Goal: Task Accomplishment & Management: Complete application form

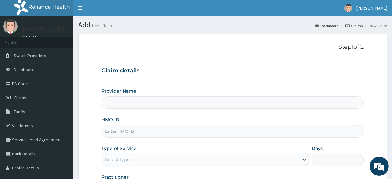
type input "R-Jolad Plus"
click at [146, 134] on input "HMO ID" at bounding box center [232, 131] width 262 height 12
paste input "RFC/10074/A"
click at [146, 134] on input "RFC/10074/A" at bounding box center [232, 131] width 262 height 12
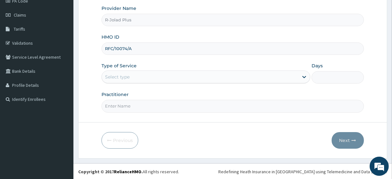
type input "RFC/10074/A"
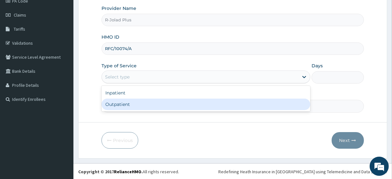
drag, startPoint x: 133, startPoint y: 72, endPoint x: 134, endPoint y: 97, distance: 25.2
click at [134, 83] on div "option Outpatient focused, 2 of 2. 2 results available. Use Up and Down to choo…" at bounding box center [205, 76] width 209 height 13
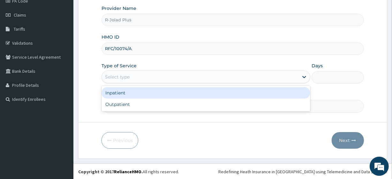
click at [134, 97] on div "Inpatient" at bounding box center [205, 92] width 209 height 11
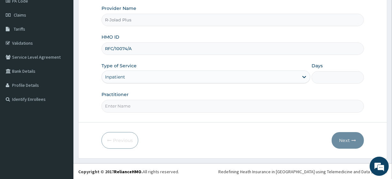
click at [329, 76] on input "Days" at bounding box center [337, 77] width 52 height 12
type input "3"
click at [179, 108] on input "Practitioner" at bounding box center [232, 106] width 262 height 12
type input "DR AGARRY"
click at [352, 136] on button "Next" at bounding box center [347, 140] width 32 height 17
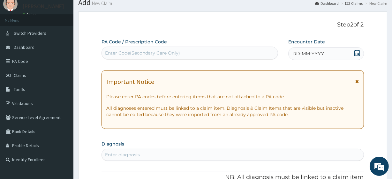
scroll to position [19, 0]
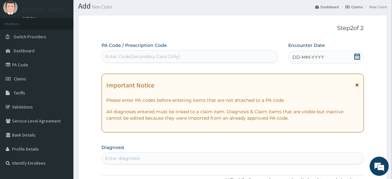
drag, startPoint x: 137, startPoint y: 62, endPoint x: 136, endPoint y: 57, distance: 4.5
click at [136, 57] on div "Enter Code(Secondary Care Only)" at bounding box center [189, 56] width 176 height 13
click at [136, 57] on div "Enter Code(Secondary Care Only)" at bounding box center [142, 56] width 75 height 6
paste input "PA/398FBC"
type input "PA/398FBC"
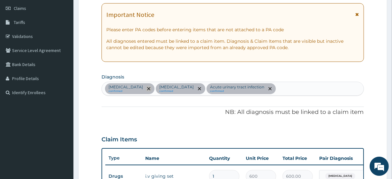
scroll to position [0, 0]
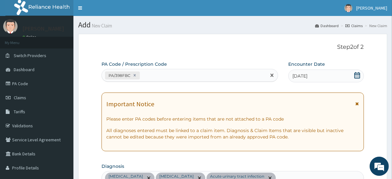
click at [153, 78] on div "PA/398FBC" at bounding box center [184, 75] width 164 height 11
paste input "PA/3A8324"
type input "PA/3A8324"
click at [183, 72] on div "PA/398FBC PA/3A8324" at bounding box center [184, 75] width 164 height 11
paste input "PA/09FED7"
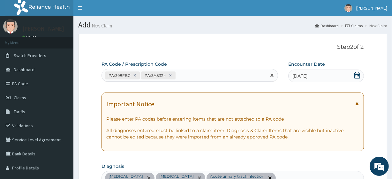
type input "PA/09FED7"
click at [218, 78] on div "PA/398FBC PA/3A8324 PA/09FED7" at bounding box center [184, 75] width 164 height 11
paste input "PA/8A0A51"
type input "PA/8A0A51"
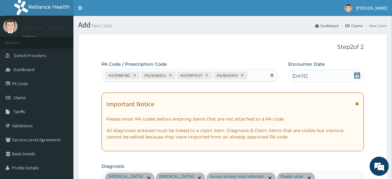
click at [256, 70] on div "PA/398FBC PA/3A8324 PA/09FED7 PA/8A0A51" at bounding box center [184, 75] width 164 height 11
paste input "PA/72413E"
type input "PA/72413E"
click at [161, 83] on div "PA/398FBC PA/3A8324 PA/09FED7 PA/8A0A51 PA/72413E" at bounding box center [184, 79] width 164 height 20
paste input "PA/B6FCF3"
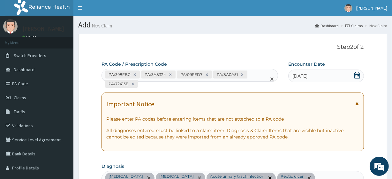
type input "PA/B6FCF3"
click at [192, 86] on div "PA/398FBC PA/3A8324 PA/09FED7 PA/8A0A51 PA/72413E PA/B6FCF3" at bounding box center [184, 79] width 164 height 20
paste input "PA/A42DE6"
type input "PA/A42DE6"
click at [221, 82] on div "PA/398FBC PA/3A8324 PA/09FED7 PA/8A0A51 PA/72413E PA/B6FCF3 PA/A42DE6" at bounding box center [184, 79] width 164 height 20
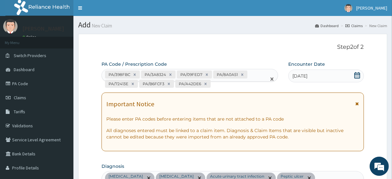
paste input "PA/FEA59A"
type input "PA/FEA59A"
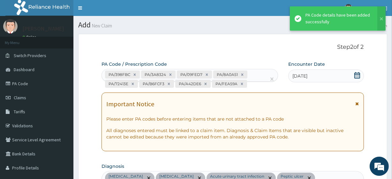
scroll to position [657, 0]
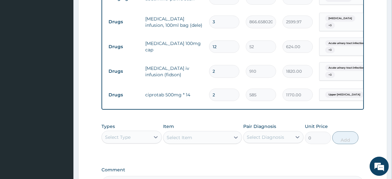
click at [219, 126] on div "Item Select Item" at bounding box center [202, 133] width 78 height 21
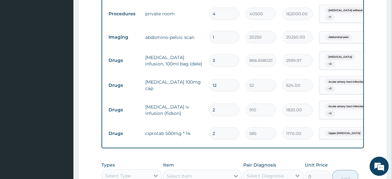
scroll to position [619, 0]
click at [225, 129] on input "2" at bounding box center [224, 133] width 30 height 12
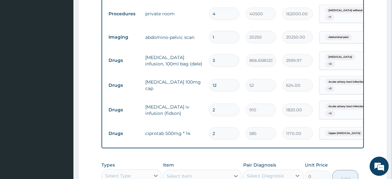
click at [225, 129] on input "2" at bounding box center [224, 133] width 30 height 12
type input "20"
type input "11700.00"
type input "2"
type input "1170.00"
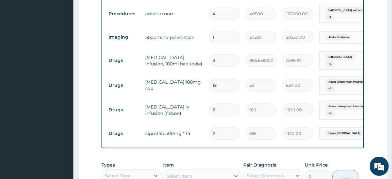
type input "0.00"
type input "1"
type input "585.00"
type input "10"
type input "5850.00"
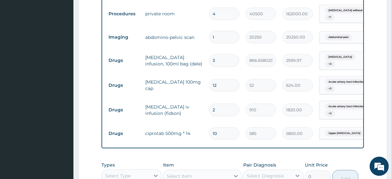
type input "10"
click at [226, 80] on input "12" at bounding box center [224, 85] width 30 height 12
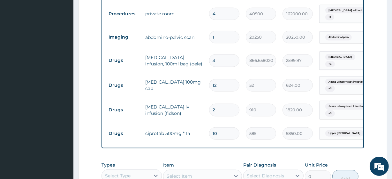
type input "1"
type input "52.00"
click at [226, 80] on input "1" at bounding box center [224, 85] width 30 height 12
type input "14"
type input "728.00"
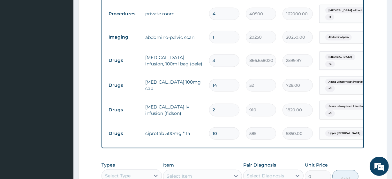
type input "14"
click at [186, 98] on tr "Drugs ciprofloxacin iv infusion (fidson) 2 910 1820.00 Acute urinary tract infe…" at bounding box center [261, 110] width 313 height 25
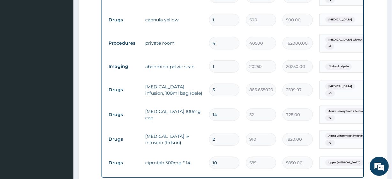
scroll to position [589, 0]
click at [220, 37] on input "4" at bounding box center [224, 43] width 30 height 12
type input "3"
type input "121500.00"
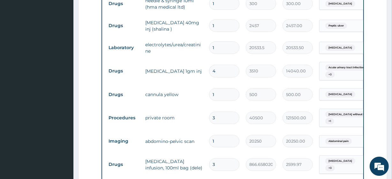
scroll to position [514, 0]
click at [214, 65] on input "4" at bounding box center [224, 71] width 30 height 12
type input "3"
type input "10530.00"
click at [166, 74] on tr "Drugs ceftriaxone 1gm inj 3 3510 10530.00 Acute urinary tract infection + 3 Del…" at bounding box center [261, 71] width 313 height 25
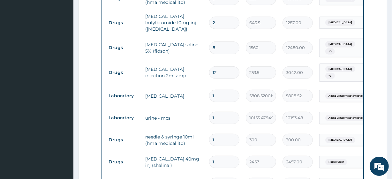
scroll to position [378, 0]
click at [225, 45] on input "8" at bounding box center [224, 48] width 30 height 12
type input "7"
type input "10920.00"
type input "6"
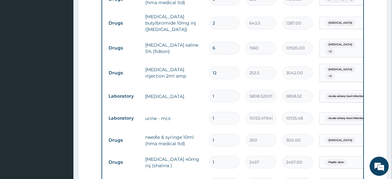
type input "9360.00"
type input "5"
type input "7800.00"
type input "4"
type input "6240.00"
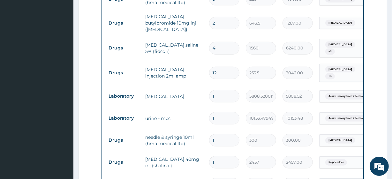
type input "3"
type input "4680.00"
type input "4"
type input "6240.00"
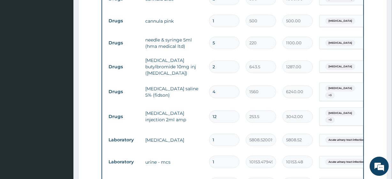
scroll to position [334, 0]
click at [223, 46] on input "5" at bounding box center [224, 43] width 30 height 12
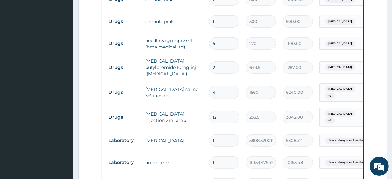
type input "1"
type input "220.00"
type input "11"
type input "2420.00"
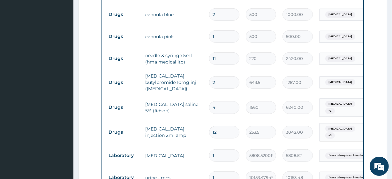
scroll to position [319, 0]
type input "11"
click at [224, 126] on input "12" at bounding box center [224, 132] width 30 height 12
type input "11"
type input "2788.50"
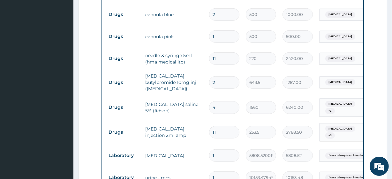
type input "10"
type input "2535.00"
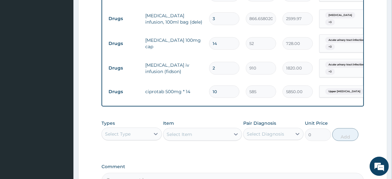
scroll to position [661, 0]
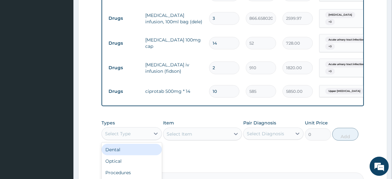
click at [139, 135] on div "Select Type" at bounding box center [126, 134] width 48 height 10
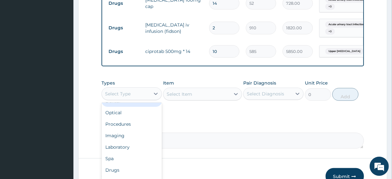
scroll to position [9, 0]
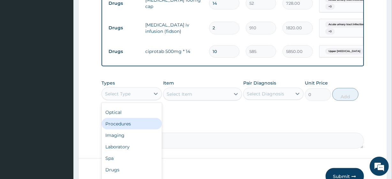
click at [141, 121] on div "Procedures" at bounding box center [131, 123] width 60 height 11
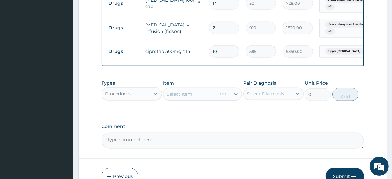
click at [210, 96] on div "Select Item" at bounding box center [202, 94] width 78 height 13
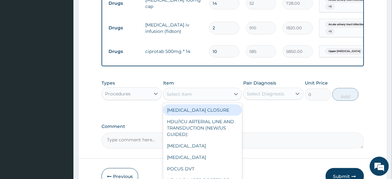
click at [198, 91] on div "Select Item" at bounding box center [196, 94] width 66 height 10
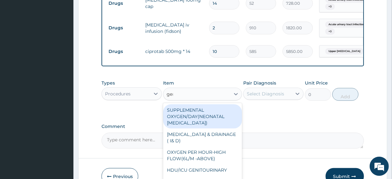
type input "gene"
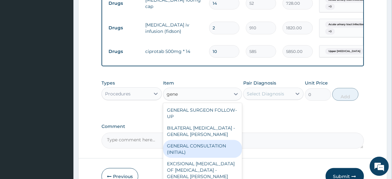
click at [200, 151] on div "GENERAL CONSULTATION (INITIAL)" at bounding box center [202, 149] width 78 height 18
type input "10800"
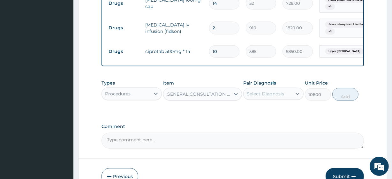
click at [284, 99] on div "Pair Diagnosis Select Diagnosis" at bounding box center [273, 90] width 60 height 21
click at [281, 96] on div "Select Diagnosis" at bounding box center [265, 94] width 37 height 6
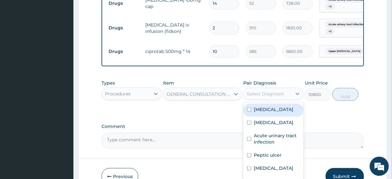
click at [279, 113] on label "Nausea and vomiting" at bounding box center [274, 109] width 40 height 6
checkbox input "true"
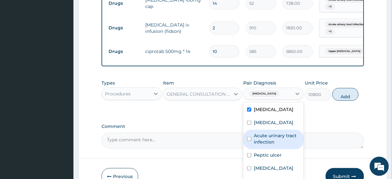
click at [278, 135] on div "Acute urinary tract infection" at bounding box center [273, 139] width 60 height 19
checkbox input "true"
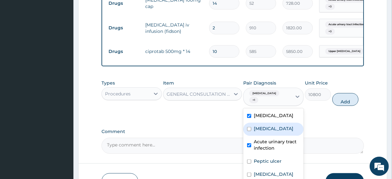
click at [276, 131] on div "Malaria" at bounding box center [273, 129] width 60 height 13
checkbox input "true"
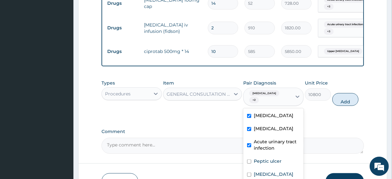
scroll to position [0, 0]
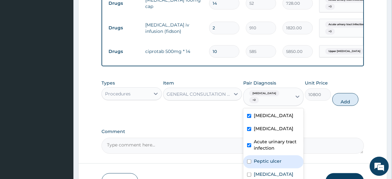
click at [255, 162] on div "Peptic ulcer" at bounding box center [273, 161] width 60 height 13
checkbox input "true"
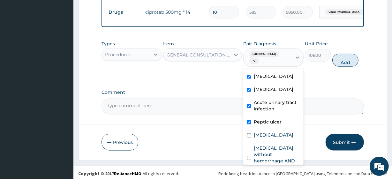
scroll to position [740, 0]
click at [259, 142] on div "Acute kidney injury" at bounding box center [273, 135] width 60 height 13
checkbox input "true"
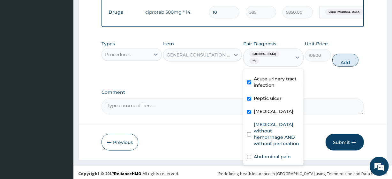
scroll to position [26, 0]
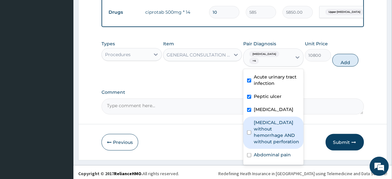
click at [259, 145] on label "Peptic ulcer without hemorrhage AND without perforation" at bounding box center [277, 132] width 46 height 26
checkbox input "true"
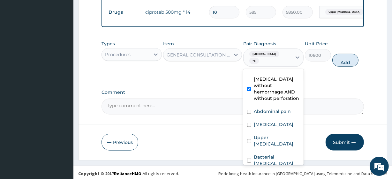
scroll to position [71, 0]
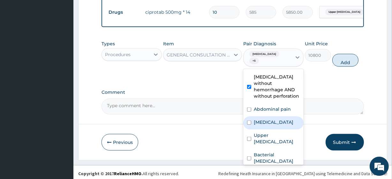
click at [258, 125] on label "Bacterial infectious disease" at bounding box center [274, 122] width 40 height 6
checkbox input "true"
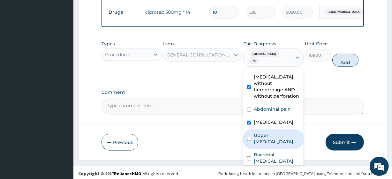
drag, startPoint x: 258, startPoint y: 128, endPoint x: 259, endPoint y: 167, distance: 39.5
click at [259, 145] on label "Upper urinary tract infection" at bounding box center [277, 138] width 46 height 13
checkbox input "true"
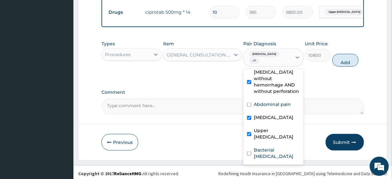
scroll to position [95, 0]
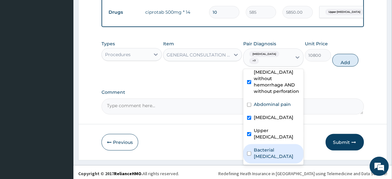
click at [262, 152] on label "Bacterial pyuria" at bounding box center [277, 153] width 46 height 13
checkbox input "true"
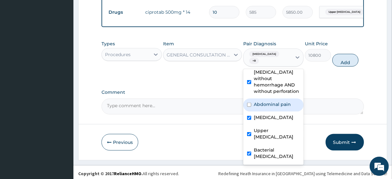
click at [266, 108] on div "Abdominal pain" at bounding box center [273, 105] width 60 height 13
checkbox input "true"
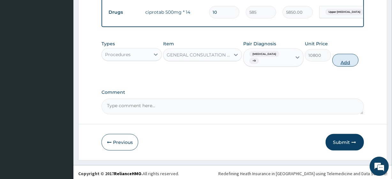
click at [342, 65] on button "Add" at bounding box center [345, 60] width 26 height 13
type input "0"
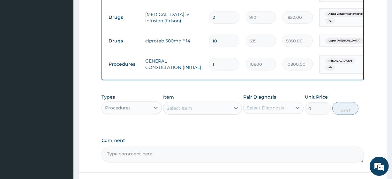
scroll to position [710, 0]
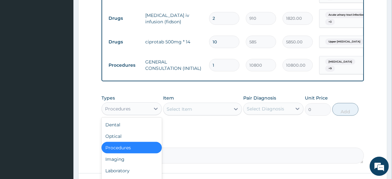
click at [138, 104] on div "Procedures" at bounding box center [126, 109] width 48 height 10
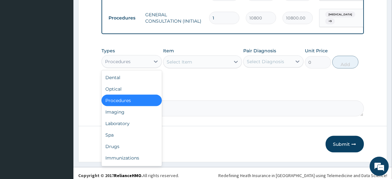
scroll to position [758, 0]
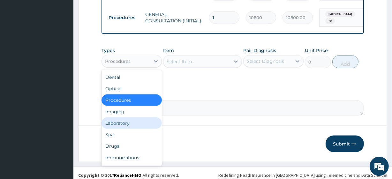
click at [118, 125] on div "Laboratory" at bounding box center [131, 122] width 60 height 11
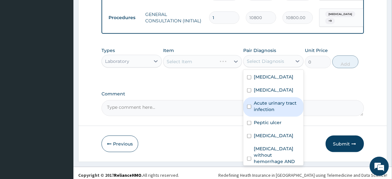
drag, startPoint x: 262, startPoint y: 63, endPoint x: 258, endPoint y: 107, distance: 43.2
click at [258, 67] on div "option Abdominal pain, selected. option Acute urinary tract infection focused, …" at bounding box center [273, 61] width 60 height 12
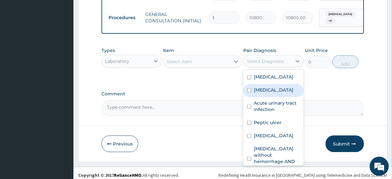
click at [257, 97] on div "Malaria" at bounding box center [273, 90] width 60 height 13
checkbox input "true"
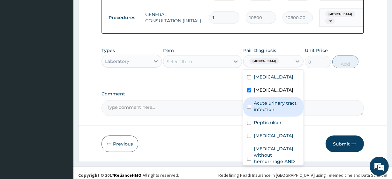
click at [259, 111] on label "Acute urinary tract infection" at bounding box center [277, 106] width 46 height 13
checkbox input "true"
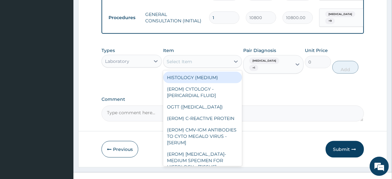
click at [200, 60] on div "Select Item" at bounding box center [196, 61] width 66 height 10
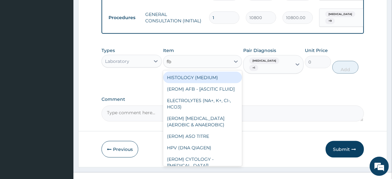
type input "fbc"
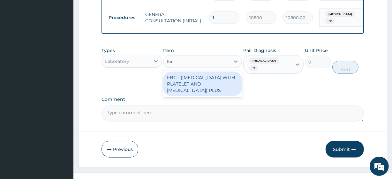
click at [193, 79] on div "FBC - (FULL BLOOD COUNT WITH PLATELET AND RED CELL INDICES) PLUS" at bounding box center [202, 84] width 78 height 24
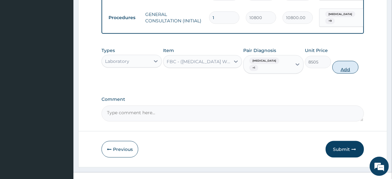
click at [337, 62] on button "Add" at bounding box center [345, 67] width 26 height 13
type input "0"
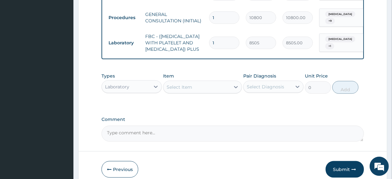
click at [215, 86] on div "Select Item" at bounding box center [202, 87] width 78 height 13
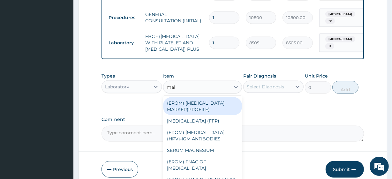
type input "mala"
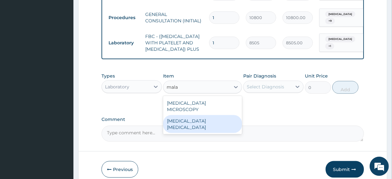
click at [216, 126] on div "MALARIA MICROSCOPY MALARIA PARASITE" at bounding box center [202, 115] width 78 height 38
click at [214, 122] on div "MALARIA PARASITE" at bounding box center [202, 124] width 78 height 18
type input "4050"
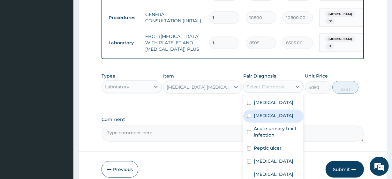
drag, startPoint x: 277, startPoint y: 86, endPoint x: 276, endPoint y: 126, distance: 39.3
click at [276, 93] on div "option Acute urinary tract infection, selected. option Malaria focused, 2 of 10…" at bounding box center [273, 87] width 60 height 12
click at [276, 123] on div "Malaria" at bounding box center [273, 116] width 60 height 13
checkbox input "true"
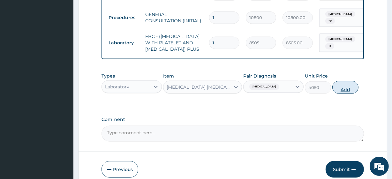
drag, startPoint x: 350, startPoint y: 99, endPoint x: 347, endPoint y: 94, distance: 6.3
click at [347, 94] on div "Types Laboratory Item MALARIA PARASITE Pair Diagnosis Malaria Unit Price 4050 A…" at bounding box center [232, 83] width 262 height 27
click at [347, 94] on button "Add" at bounding box center [345, 87] width 26 height 13
type input "0"
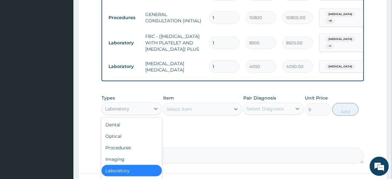
click at [148, 110] on div "Laboratory" at bounding box center [126, 109] width 48 height 10
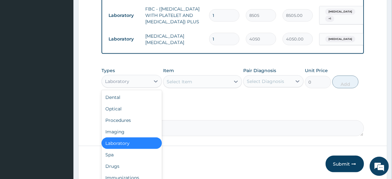
scroll to position [786, 0]
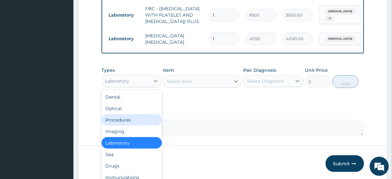
click at [125, 126] on div "Procedures" at bounding box center [131, 119] width 60 height 11
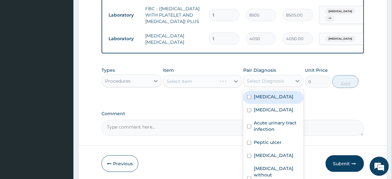
click at [262, 86] on div "Select Diagnosis" at bounding box center [267, 81] width 48 height 10
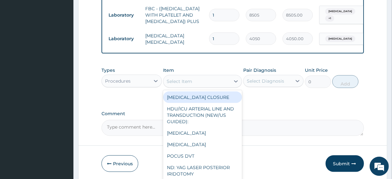
click at [195, 86] on div "Select Item" at bounding box center [196, 81] width 66 height 10
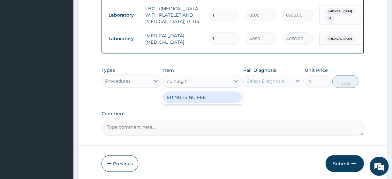
scroll to position [0, 0]
type input "nursing fee"
click at [191, 103] on div "ER NURSING FEE" at bounding box center [202, 97] width 78 height 11
type input "6750"
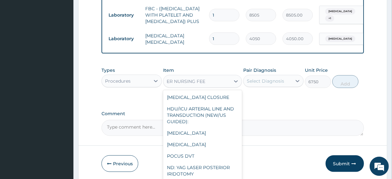
click at [190, 84] on div "ER NURSING FEE" at bounding box center [185, 81] width 39 height 6
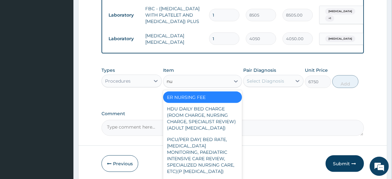
type input "n"
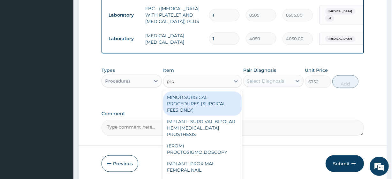
type input "prof"
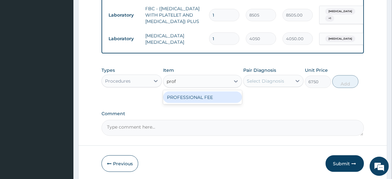
click at [192, 103] on div "PROFESSIONAL FEE" at bounding box center [202, 97] width 78 height 11
type input "0"
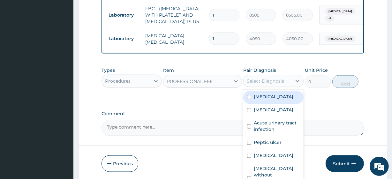
click at [263, 86] on div "Select Diagnosis" at bounding box center [267, 81] width 48 height 10
click at [202, 85] on div "PROFESSIONAL FEE" at bounding box center [189, 81] width 46 height 6
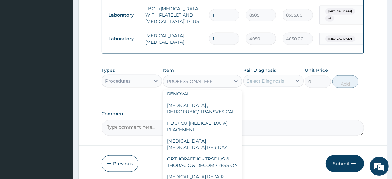
scroll to position [9479, 0]
click at [191, 85] on div "PROFESSIONAL FEE" at bounding box center [189, 81] width 46 height 6
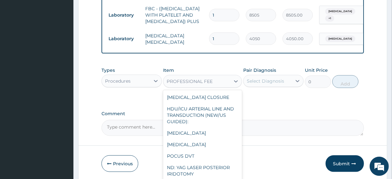
scroll to position [9440, 0]
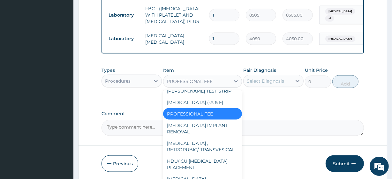
click at [191, 85] on div "PROFESSIONAL FEE" at bounding box center [189, 81] width 46 height 6
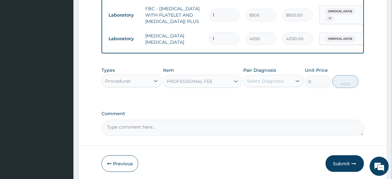
click at [185, 72] on div "Item PROFESSIONAL FEE" at bounding box center [202, 77] width 78 height 21
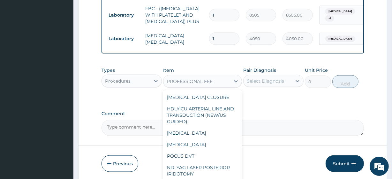
click at [186, 85] on div "PROFESSIONAL FEE" at bounding box center [189, 81] width 46 height 6
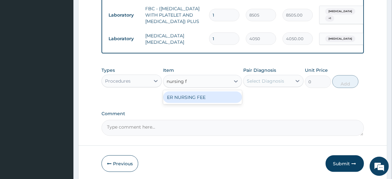
scroll to position [0, 0]
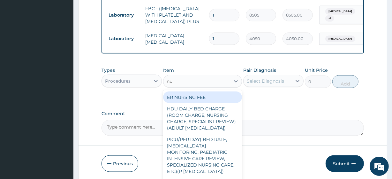
type input "n"
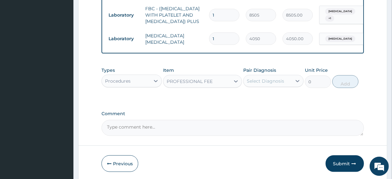
click at [125, 132] on textarea "Comment" at bounding box center [232, 128] width 262 height 16
type textarea "Please add Nursing Charge. Price 13500"
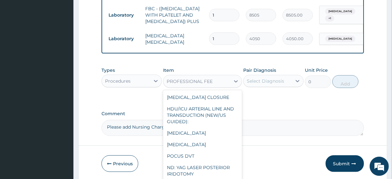
click at [185, 82] on div "PROFESSIONAL FEE" at bounding box center [196, 81] width 66 height 10
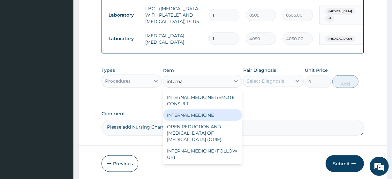
type input "internal"
click at [184, 121] on div "INTERNAL MEDICINE" at bounding box center [202, 114] width 78 height 11
type input "27000"
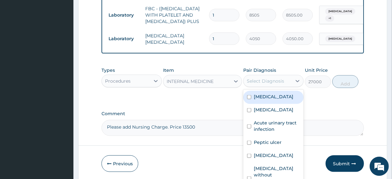
click at [277, 84] on div "Select Diagnosis" at bounding box center [265, 81] width 37 height 6
click at [278, 104] on div "Nausea and vomiting" at bounding box center [273, 97] width 60 height 13
checkbox input "true"
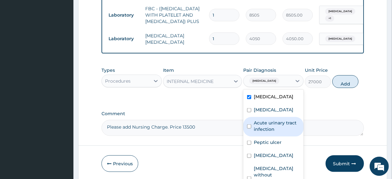
click at [280, 132] on label "Acute urinary tract infection" at bounding box center [277, 126] width 46 height 13
checkbox input "true"
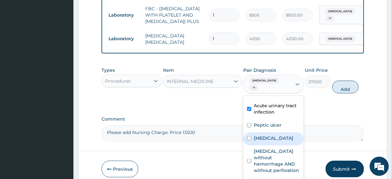
scroll to position [24, 0]
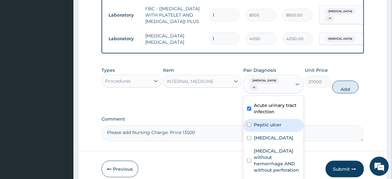
click at [267, 128] on label "Peptic ulcer" at bounding box center [268, 125] width 28 height 6
checkbox input "true"
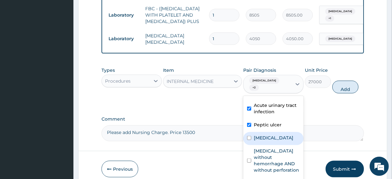
click at [272, 141] on label "Acute kidney injury" at bounding box center [274, 138] width 40 height 6
checkbox input "true"
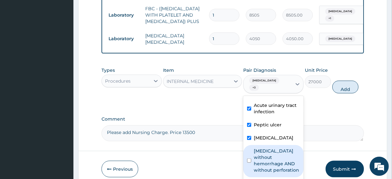
click at [275, 165] on div "Peptic ulcer without hemorrhage AND without perforation" at bounding box center [273, 161] width 60 height 32
checkbox input "true"
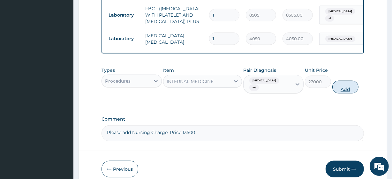
click at [340, 93] on button "Add" at bounding box center [345, 87] width 26 height 13
type input "0"
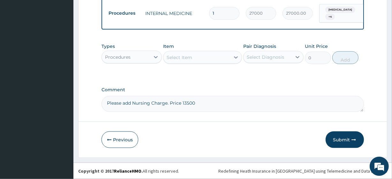
scroll to position [840, 0]
click at [350, 139] on button "Submit" at bounding box center [344, 139] width 38 height 17
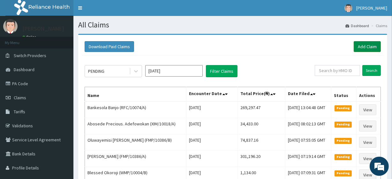
click at [368, 51] on link "Add Claim" at bounding box center [366, 46] width 27 height 11
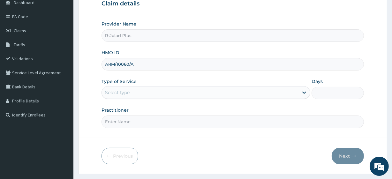
scroll to position [68, 0]
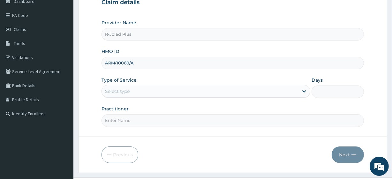
type input "ARM/10060/A"
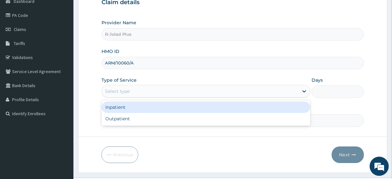
click at [136, 86] on div "Select type" at bounding box center [200, 91] width 196 height 10
click at [140, 104] on div "Inpatient" at bounding box center [205, 106] width 209 height 11
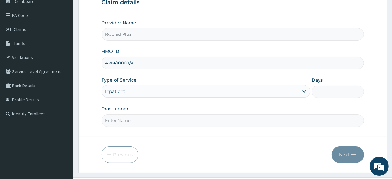
click at [326, 90] on input "Days" at bounding box center [337, 91] width 52 height 12
type input "3"
click at [174, 122] on input "Practitioner" at bounding box center [232, 120] width 262 height 12
type input "DR AGARRY"
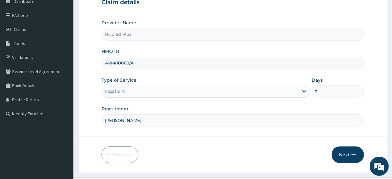
click at [171, 165] on form "Step 1 of 2 Claim details Provider Name R-Jolad Plus HMO ID ARM/10060/A Type of…" at bounding box center [232, 69] width 309 height 207
click at [369, 161] on form "Step 1 of 2 Claim details Provider Name R-Jolad Plus HMO ID ARM/10060/A Type of…" at bounding box center [232, 69] width 309 height 207
click at [351, 156] on button "Next" at bounding box center [347, 154] width 32 height 17
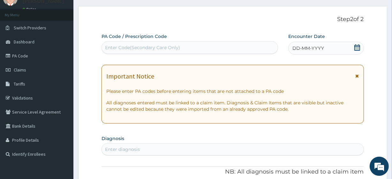
scroll to position [27, 0]
click at [163, 50] on div "Enter Code(Secondary Care Only)" at bounding box center [142, 48] width 75 height 6
paste input "PA/9A00FD"
type input "PA/9A00FD"
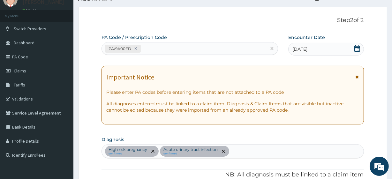
scroll to position [26, 0]
click at [180, 54] on div "PA/9A00FD" at bounding box center [189, 48] width 176 height 13
paste input "PA/415374"
type input "PA/415374"
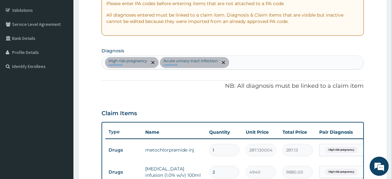
scroll to position [0, 0]
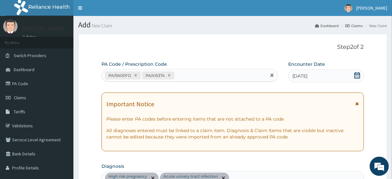
click at [198, 76] on div "PA/9A00FD PA/415374" at bounding box center [184, 75] width 164 height 11
paste input "PA/75DAC1"
type input "PA/75DAC1"
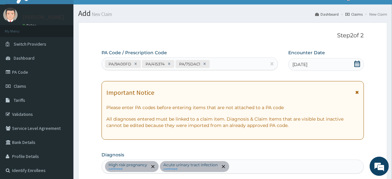
scroll to position [9, 0]
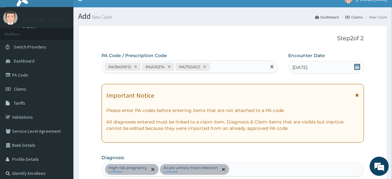
click at [218, 69] on div "PA/9A00FD PA/415374 PA/75DAC1" at bounding box center [184, 67] width 164 height 11
paste input "PA/6BD946"
type input "PA/6BD946"
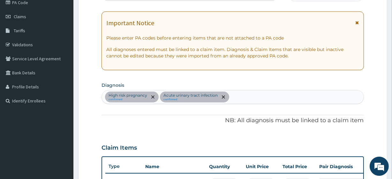
scroll to position [0, 0]
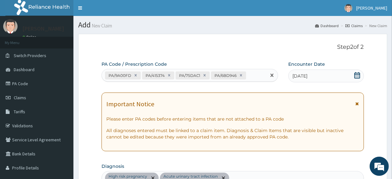
click at [262, 74] on div "PA/9A00FD PA/415374 PA/75DAC1 PA/6BD946" at bounding box center [184, 75] width 164 height 11
paste input "PA/5CD44A"
type input "PA/5CD44A"
click at [162, 80] on div "PA/9A00FD PA/415374 PA/75DAC1 PA/6BD946 PA/5CD44A" at bounding box center [184, 79] width 164 height 20
paste input "PA/7CCED2"
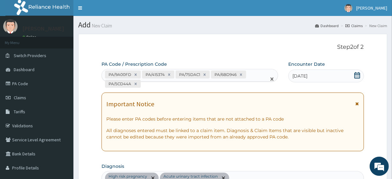
type input "PA/7CCED2"
click at [195, 83] on div "PA/9A00FD PA/415374 PA/75DAC1 PA/6BD946 PA/5CD44A PA/7CCED2" at bounding box center [184, 79] width 164 height 20
paste input "PA/3041BB"
type input "PA/3041BB"
click at [217, 81] on div "PA/9A00FD PA/415374 PA/75DAC1 PA/6BD946 PA/5CD44A PA/7CCED2 PA/3041BB" at bounding box center [184, 79] width 164 height 20
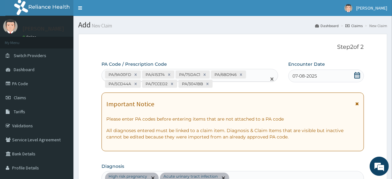
paste input "PA/BBA830"
type input "PA/BBA830"
click at [257, 78] on div "PA/9A00FD PA/415374 PA/75DAC1 PA/6BD946 PA/5CD44A PA/7CCED2 PA/3041BB PA/BBA830" at bounding box center [184, 79] width 164 height 20
paste input "PA/FF4904"
type input "PA/FF4904"
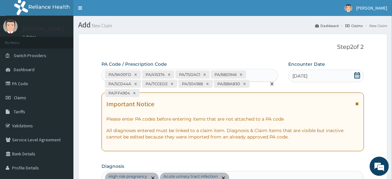
click at [150, 93] on div "PA/9A00FD PA/415374 PA/75DAC1 PA/6BD946 PA/5CD44A PA/7CCED2 PA/3041BB PA/BBA830…" at bounding box center [184, 83] width 164 height 29
paste input "PA/0CF78B"
type input "PA/0CF78B"
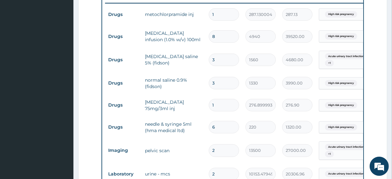
scroll to position [252, 0]
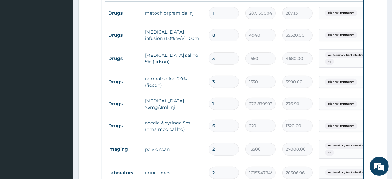
click at [216, 37] on input "8" at bounding box center [224, 35] width 30 height 12
type input "7"
type input "34580.00"
click at [221, 50] on td "3" at bounding box center [223, 58] width 37 height 19
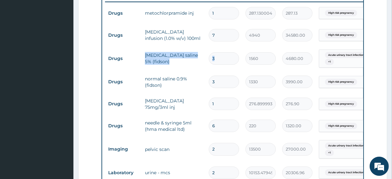
click at [221, 50] on td "3" at bounding box center [223, 58] width 37 height 19
click at [223, 56] on input "3" at bounding box center [224, 58] width 30 height 12
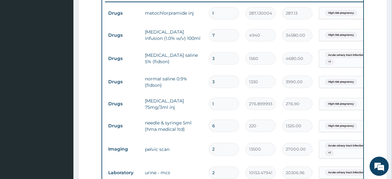
click at [223, 56] on input "3" at bounding box center [224, 58] width 30 height 12
type input "7"
type input "10920.00"
type input "7"
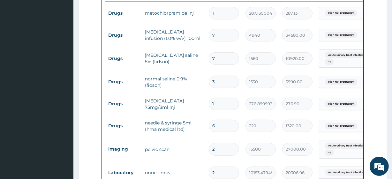
click at [226, 98] on input "1" at bounding box center [224, 104] width 30 height 12
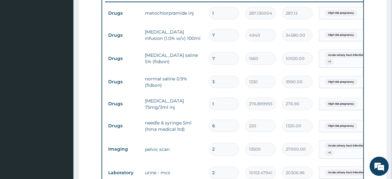
type input "2"
type input "553.80"
type input "2"
click at [194, 151] on td "pelvic scan" at bounding box center [174, 149] width 64 height 13
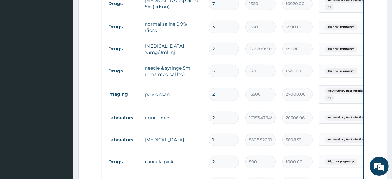
scroll to position [307, 0]
click at [215, 121] on input "2" at bounding box center [224, 117] width 30 height 12
type input "1"
type input "10153.48"
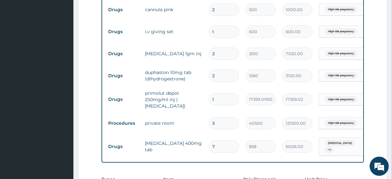
scroll to position [0, 0]
click at [215, 78] on input "2" at bounding box center [224, 76] width 30 height 12
type input "7"
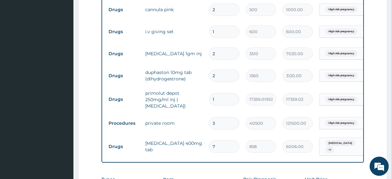
type input "10920.00"
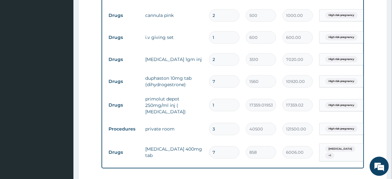
scroll to position [453, 0]
type input "7"
click at [220, 59] on input "2" at bounding box center [224, 60] width 30 height 12
type input "26"
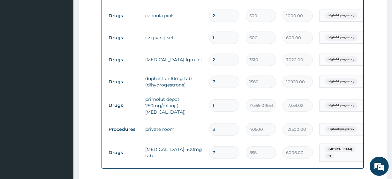
type input "91260.00"
click at [220, 59] on input "26" at bounding box center [224, 60] width 30 height 12
type input "6"
type input "21060.00"
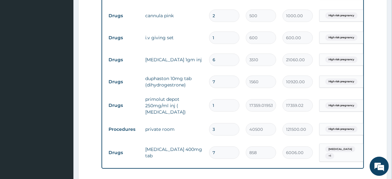
click at [220, 59] on input "6" at bounding box center [224, 60] width 30 height 12
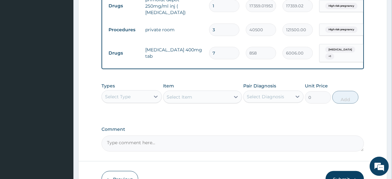
scroll to position [555, 0]
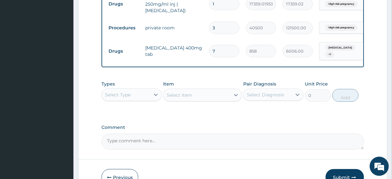
type input "6"
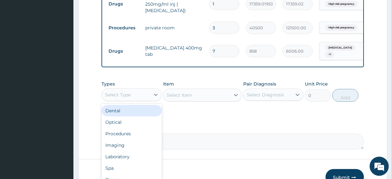
click at [144, 97] on div "Select Type" at bounding box center [126, 95] width 48 height 10
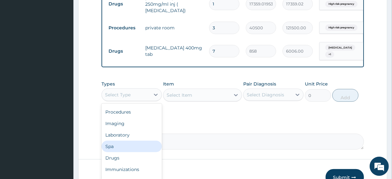
scroll to position [22, 0]
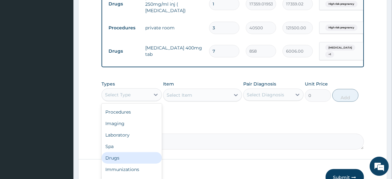
click at [134, 158] on div "Drugs" at bounding box center [131, 157] width 60 height 11
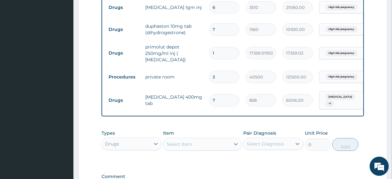
scroll to position [505, 0]
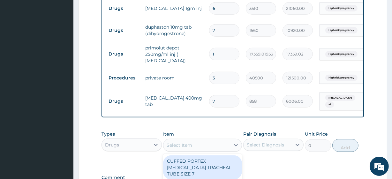
click at [177, 145] on div "Select Item" at bounding box center [179, 145] width 26 height 6
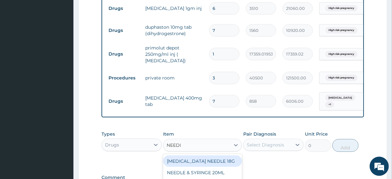
type input "NEEDLE"
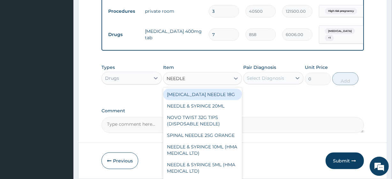
scroll to position [573, 0]
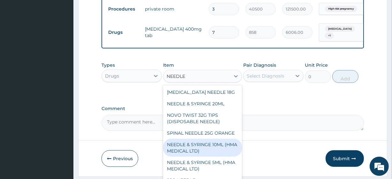
click at [189, 157] on div "NEEDLE & SYRINGE 10ML (HMA MEDICAL LTD)" at bounding box center [202, 148] width 78 height 18
type input "300"
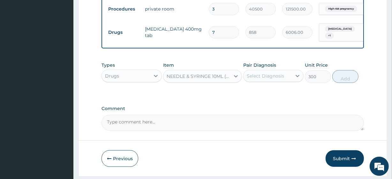
click at [268, 68] on label "Pair Diagnosis" at bounding box center [259, 65] width 33 height 6
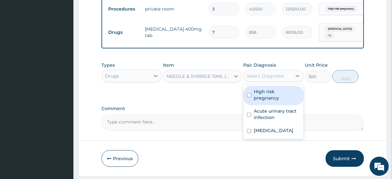
click at [268, 74] on div "Select Diagnosis" at bounding box center [267, 76] width 48 height 10
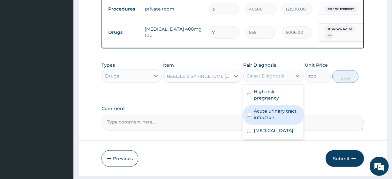
click at [276, 108] on label "Acute urinary tract infection" at bounding box center [277, 114] width 46 height 13
checkbox input "true"
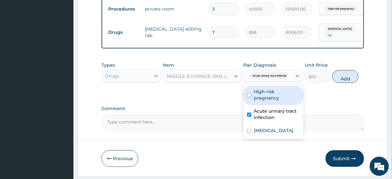
click at [289, 97] on label "High risk pregnancy" at bounding box center [277, 94] width 46 height 13
checkbox input "true"
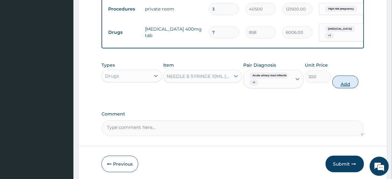
click at [354, 81] on button "Add" at bounding box center [345, 82] width 26 height 13
type input "0"
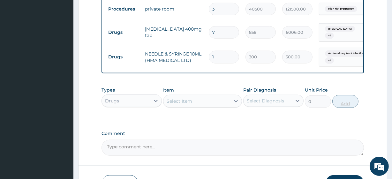
type input "2"
type input "600.00"
type input "4"
type input "1200.00"
type input "5"
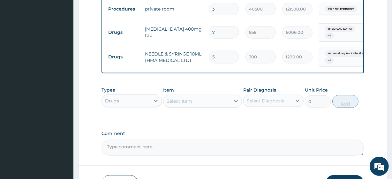
type input "1500.00"
type input "6"
type input "1800.00"
type input "7"
type input "2100.00"
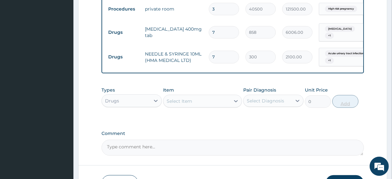
type input "8"
type input "2400.00"
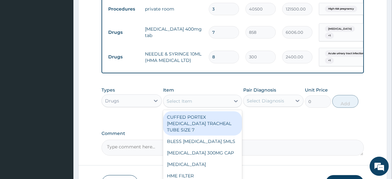
click at [202, 100] on div "Select Item" at bounding box center [196, 101] width 66 height 10
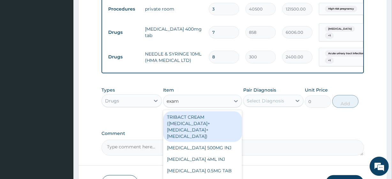
type input "exami"
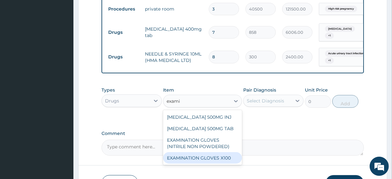
click at [209, 156] on div "EXAMINATION GLOVES X100" at bounding box center [202, 157] width 78 height 11
type input "100"
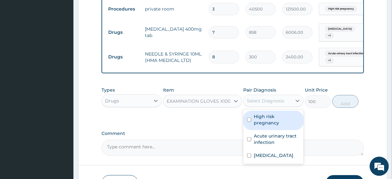
click at [284, 103] on div "Select Diagnosis" at bounding box center [267, 101] width 48 height 10
click at [277, 122] on label "High risk pregnancy" at bounding box center [277, 119] width 46 height 13
checkbox input "true"
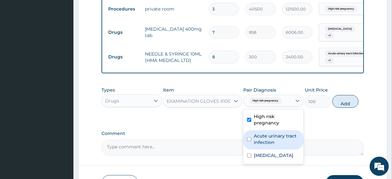
click at [283, 140] on label "Acute urinary tract infection" at bounding box center [277, 139] width 46 height 13
checkbox input "true"
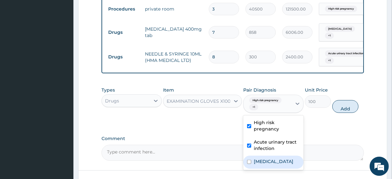
click at [284, 159] on div "Leiomyoma" at bounding box center [273, 162] width 60 height 13
checkbox input "true"
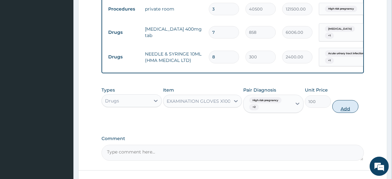
click at [350, 111] on button "Add" at bounding box center [345, 106] width 26 height 13
type input "0"
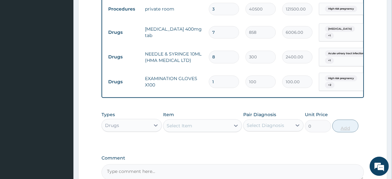
type input "10"
type input "1000.00"
type input "100"
type input "10000.00"
type input "100"
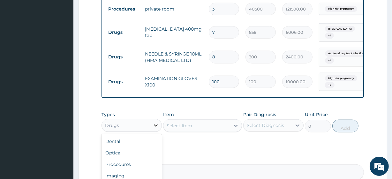
click at [152, 129] on icon at bounding box center [155, 125] width 6 height 6
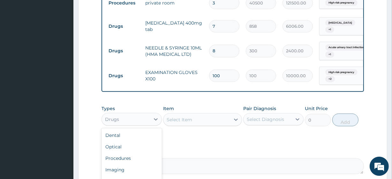
scroll to position [583, 0]
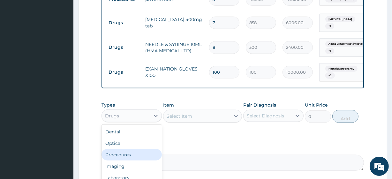
click at [139, 153] on div "Procedures" at bounding box center [131, 154] width 60 height 11
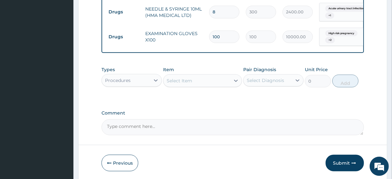
scroll to position [619, 0]
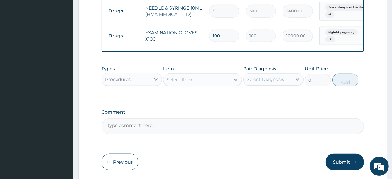
click at [118, 129] on textarea "Comment" at bounding box center [232, 126] width 262 height 16
type textarea "P"
type textarea "Kindly add Nursing fee. Price 13500"
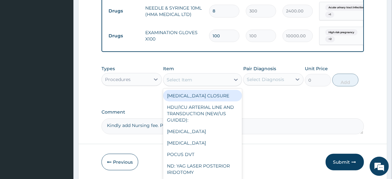
click at [186, 83] on div "Select Item" at bounding box center [179, 80] width 26 height 6
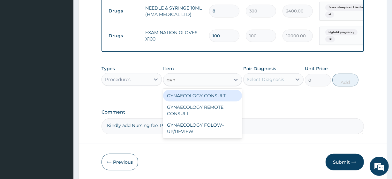
type input "gyna"
click at [196, 94] on div "GYNAECOLOGY CONSULT" at bounding box center [202, 95] width 78 height 11
type input "27000"
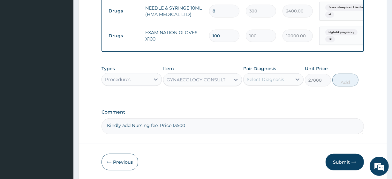
click at [259, 89] on div "Types Procedures Item GYNAECOLOGY CONSULT Pair Diagnosis Select Diagnosis Unit …" at bounding box center [232, 75] width 262 height 27
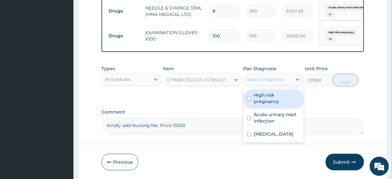
drag, startPoint x: 263, startPoint y: 81, endPoint x: 274, endPoint y: 103, distance: 24.8
click at [274, 85] on div "option Leiomyoma, selected. option High risk pregnancy focused, 1 of 3. 3 resul…" at bounding box center [273, 79] width 60 height 12
click at [274, 103] on div "High risk pregnancy" at bounding box center [273, 98] width 60 height 19
checkbox input "true"
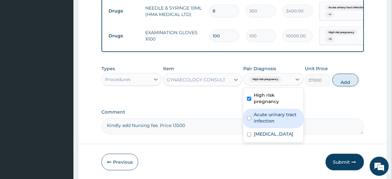
click at [274, 121] on div "Acute urinary tract infection" at bounding box center [273, 118] width 60 height 19
checkbox input "true"
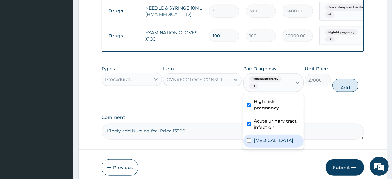
click at [273, 137] on label "Leiomyoma" at bounding box center [274, 140] width 40 height 6
checkbox input "true"
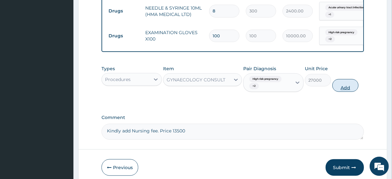
click at [353, 83] on button "Add" at bounding box center [345, 85] width 26 height 13
type input "0"
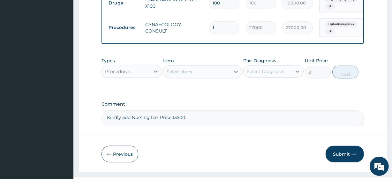
scroll to position [653, 0]
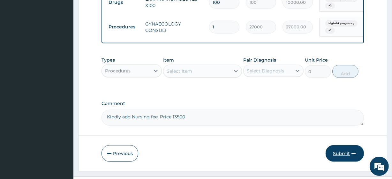
click at [341, 155] on button "Submit" at bounding box center [344, 153] width 38 height 17
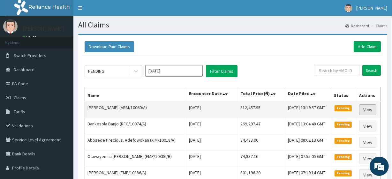
click at [368, 107] on link "View" at bounding box center [367, 109] width 17 height 11
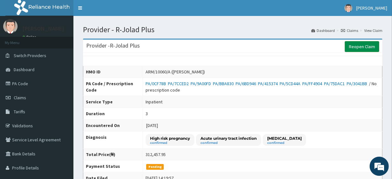
click at [356, 48] on link "Reopen Claim" at bounding box center [361, 46] width 34 height 11
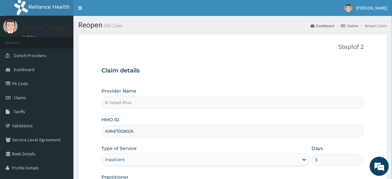
scroll to position [83, 0]
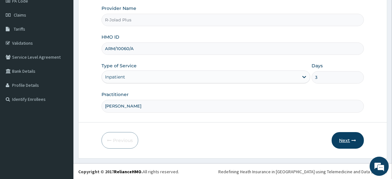
click at [344, 141] on button "Next" at bounding box center [347, 140] width 32 height 17
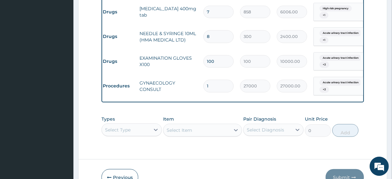
scroll to position [18, 0]
click at [145, 132] on div "Select Type" at bounding box center [131, 129] width 60 height 13
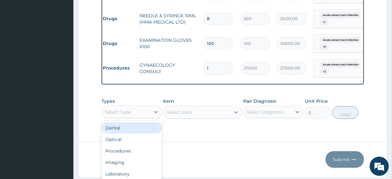
scroll to position [22, 0]
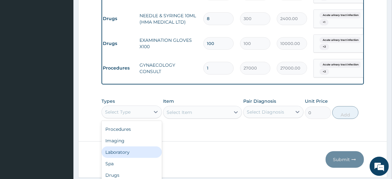
click at [127, 153] on div "Laboratory" at bounding box center [131, 151] width 60 height 11
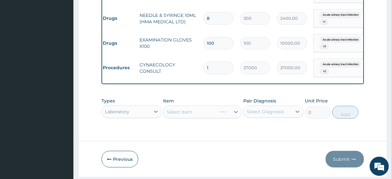
scroll to position [0, 0]
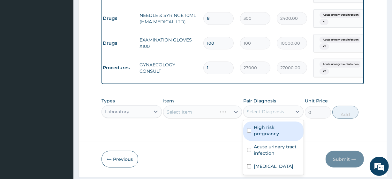
drag, startPoint x: 271, startPoint y: 118, endPoint x: 275, endPoint y: 128, distance: 10.8
click at [275, 118] on div "option High risk pregnancy focused, 1 of 3. 3 results available. Use Up and Dow…" at bounding box center [273, 112] width 60 height 12
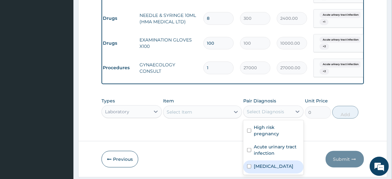
click at [273, 160] on div "Leiomyoma" at bounding box center [273, 166] width 60 height 13
checkbox input "true"
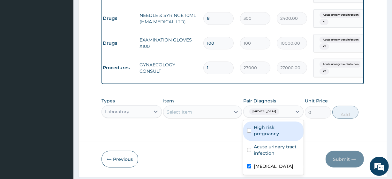
click at [262, 129] on label "High risk pregnancy" at bounding box center [277, 130] width 46 height 13
checkbox input "true"
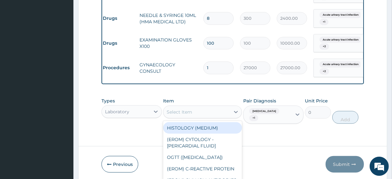
scroll to position [18, 0]
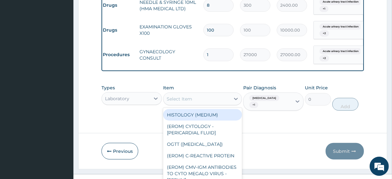
click at [199, 105] on div "option HISTOLOGY (MEDIUM) focused, 1 of 287. 287 results available. Use Up and …" at bounding box center [202, 98] width 78 height 13
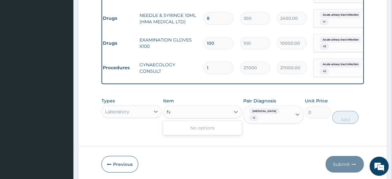
scroll to position [0, 0]
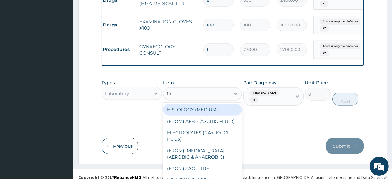
type input "fbc"
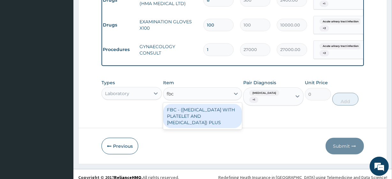
click at [217, 112] on div "FBC - ([MEDICAL_DATA] WITH PLATELET AND [MEDICAL_DATA]) PLUS" at bounding box center [202, 116] width 78 height 24
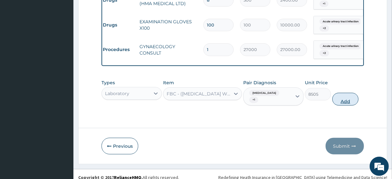
click at [346, 99] on button "Add" at bounding box center [345, 99] width 26 height 13
type input "0"
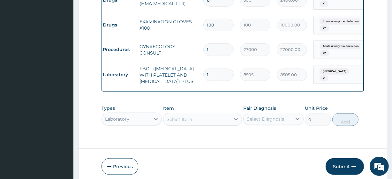
scroll to position [668, 0]
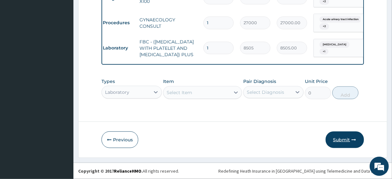
click at [343, 144] on button "Submit" at bounding box center [344, 139] width 38 height 17
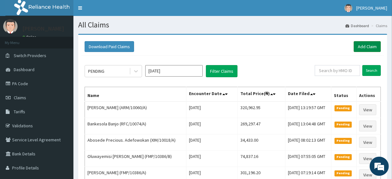
click at [377, 44] on link "Add Claim" at bounding box center [366, 46] width 27 height 11
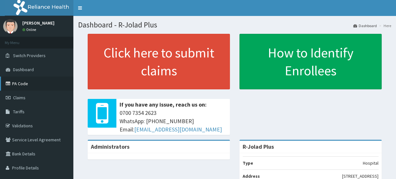
click at [15, 88] on link "PA Code" at bounding box center [36, 84] width 73 height 14
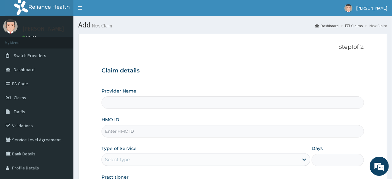
click at [185, 130] on input "HMO ID" at bounding box center [232, 131] width 262 height 12
paste input "ISW/10282/C"
type input "ISW/10282/C"
type input "R-Jolad Plus"
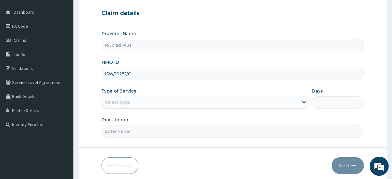
scroll to position [58, 0]
type input "ISW/10282/C"
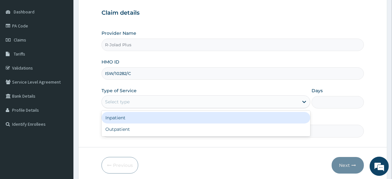
click at [122, 98] on div "Select type" at bounding box center [200, 102] width 196 height 10
click at [131, 121] on div "Inpatient" at bounding box center [205, 117] width 209 height 11
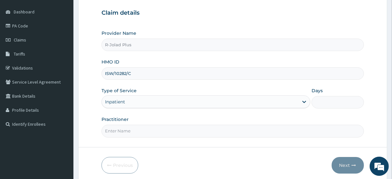
click at [322, 103] on input "Days" at bounding box center [337, 102] width 52 height 12
type input "3"
click at [193, 131] on input "Practitioner" at bounding box center [232, 131] width 262 height 12
type input "[PERSON_NAME]"
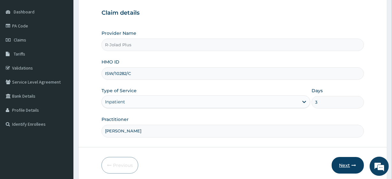
click at [356, 170] on button "Next" at bounding box center [347, 165] width 32 height 17
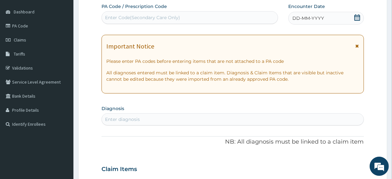
click at [141, 14] on div "Enter Code(Secondary Care Only)" at bounding box center [142, 17] width 75 height 6
paste input "PA/4C74F8"
type input "PA/4C74F8"
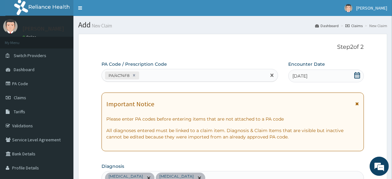
click at [172, 75] on div "PA/4C74F8" at bounding box center [184, 75] width 164 height 11
paste input "PA/0AEAFF"
type input "PA/0AEAFF"
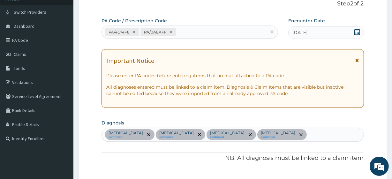
scroll to position [31, 0]
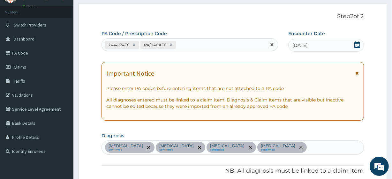
click at [190, 43] on div "PA/4C74F8 PA/0AEAFF" at bounding box center [184, 45] width 164 height 11
paste input "PA/E3A413"
type input "PA/E3A413"
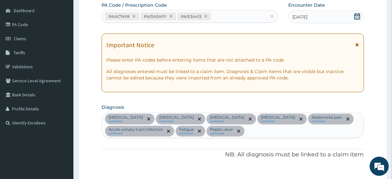
scroll to position [39, 0]
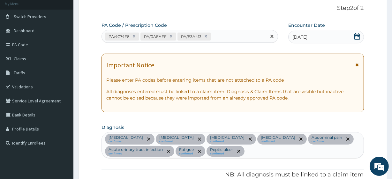
click at [215, 32] on div "PA/4C74F8 PA/0AEAFF PA/E3A413" at bounding box center [184, 36] width 164 height 11
paste input "PA/B8959B"
type input "PA/B8959B"
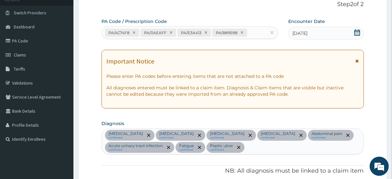
scroll to position [0, 0]
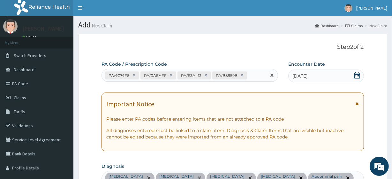
click at [256, 74] on div "PA/4C74F8 PA/0AEAFF PA/E3A413 PA/B8959B" at bounding box center [184, 75] width 164 height 11
paste input "PA/919CD5"
type input "PA/919CD5"
click at [160, 84] on div "PA/4C74F8 PA/0AEAFF PA/E3A413 PA/B8959B PA/919CD5" at bounding box center [184, 79] width 164 height 20
paste input "PA/C3C828"
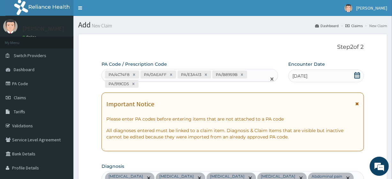
type input "PA/C3C828"
click at [185, 86] on div "PA/4C74F8 PA/0AEAFF PA/E3A413 PA/B8959B PA/919CD5 PA/C3C828" at bounding box center [184, 79] width 164 height 20
paste input "PA/C50AD0"
type input "PA/C50AD0"
click at [219, 84] on div "PA/4C74F8 PA/0AEAFF PA/E3A413 PA/B8959B PA/919CD5 PA/C3C828 PA/C50AD0" at bounding box center [184, 79] width 164 height 20
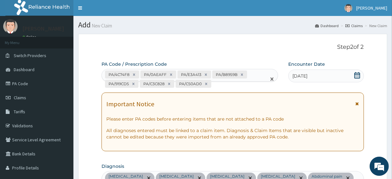
paste input "PA/1EBAC3"
type input "PA/1EBAC3"
click at [251, 84] on div "PA/4C74F8 PA/0AEAFF PA/E3A413 PA/B8959B PA/919CD5 PA/C3C828 PA/C50AD0 PA/1EBAC3" at bounding box center [184, 79] width 164 height 20
paste input "PA/7EE6D9"
type input "PA/7EE6D9"
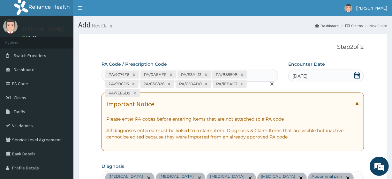
click at [151, 90] on div "PA/4C74F8 PA/0AEAFF PA/E3A413 PA/B8959B PA/919CD5 PA/C3C828 PA/C50AD0 PA/1EBAC3…" at bounding box center [184, 83] width 164 height 29
paste input "PA/37F4E9"
type input "PA/37F4E9"
click at [191, 96] on div "PA/4C74F8 PA/0AEAFF PA/E3A413 PA/B8959B PA/919CD5 PA/C3C828 PA/C50AD0 PA/1EBAC3…" at bounding box center [184, 83] width 164 height 29
paste input "PA/D58ED4"
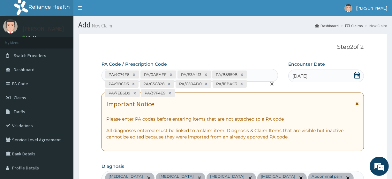
type input "PA/D58ED4"
click at [230, 92] on div "PA/4C74F8 PA/0AEAFF PA/E3A413 PA/B8959B PA/919CD5 PA/C3C828 PA/C50AD0 PA/1EBAC3…" at bounding box center [184, 83] width 164 height 29
paste input "PA/1A3C23"
type input "PA/1A3C23"
click at [248, 93] on div "PA/4C74F8 PA/0AEAFF PA/E3A413 PA/B8959B PA/919CD5 PA/C3C828 PA/C50AD0 PA/1EBAC3…" at bounding box center [184, 83] width 164 height 29
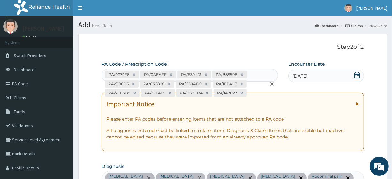
paste input "PA/6E3533"
type input "PA/6E3533"
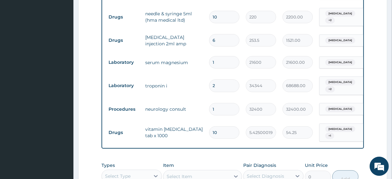
scroll to position [535, 0]
click at [230, 80] on input "2" at bounding box center [224, 86] width 30 height 12
type input "1"
type input "34344.00"
click at [202, 99] on tr "Procedures neurology consult 1 32400 32400.00 [MEDICAL_DATA] Delete" at bounding box center [261, 110] width 313 height 22
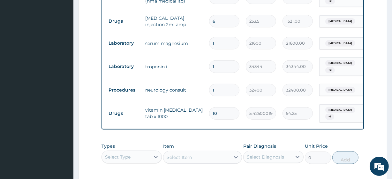
scroll to position [554, 0]
click at [132, 151] on div "Select Type" at bounding box center [126, 156] width 48 height 10
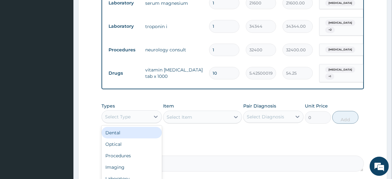
scroll to position [603, 0]
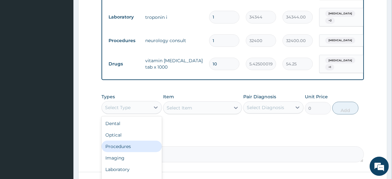
click at [129, 141] on div "Procedures" at bounding box center [131, 146] width 60 height 11
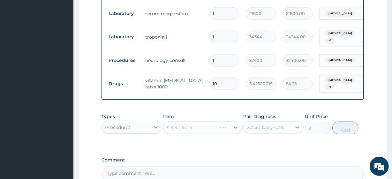
scroll to position [584, 0]
click at [182, 121] on div "Select Item" at bounding box center [202, 127] width 78 height 13
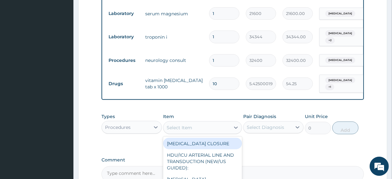
click at [182, 124] on div "Select Item" at bounding box center [179, 127] width 26 height 6
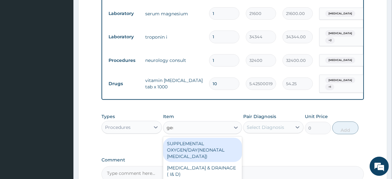
type input "gene"
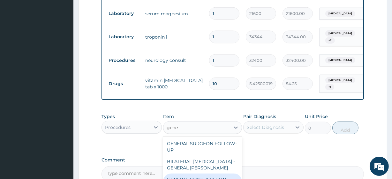
drag, startPoint x: 190, startPoint y: 156, endPoint x: 193, endPoint y: 161, distance: 5.9
click at [193, 173] on div "GENERAL CONSULTATION (INITIAL)" at bounding box center [202, 182] width 78 height 18
type input "10800"
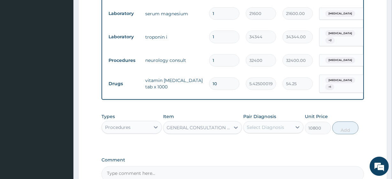
click at [265, 124] on div "Select Diagnosis" at bounding box center [265, 127] width 37 height 6
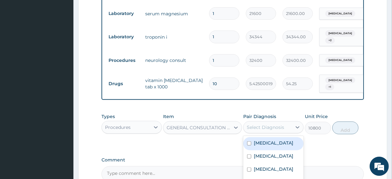
click at [269, 140] on label "[MEDICAL_DATA]" at bounding box center [274, 143] width 40 height 6
checkbox input "true"
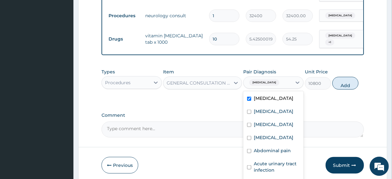
scroll to position [638, 0]
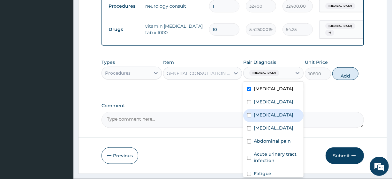
click at [265, 109] on div "[MEDICAL_DATA]" at bounding box center [273, 115] width 60 height 13
checkbox input "true"
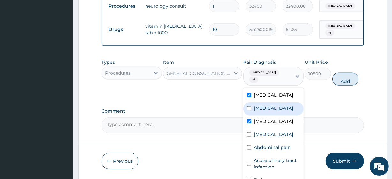
click at [264, 105] on label "[MEDICAL_DATA]" at bounding box center [274, 108] width 40 height 6
checkbox input "true"
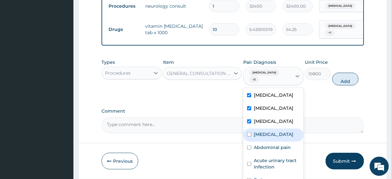
click at [271, 131] on label "[MEDICAL_DATA]" at bounding box center [274, 134] width 40 height 6
checkbox input "true"
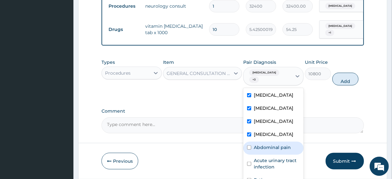
click at [275, 144] on label "Abdominal pain" at bounding box center [272, 147] width 37 height 6
checkbox input "true"
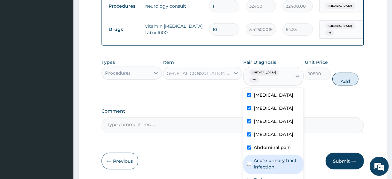
click at [277, 162] on div "Acute urinary tract infection" at bounding box center [273, 164] width 60 height 19
checkbox input "true"
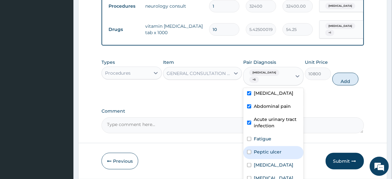
scroll to position [41, 0]
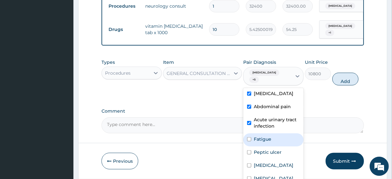
click at [267, 133] on div "Fatigue" at bounding box center [273, 139] width 60 height 13
checkbox input "true"
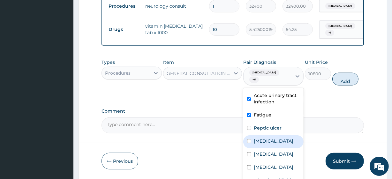
scroll to position [65, 0]
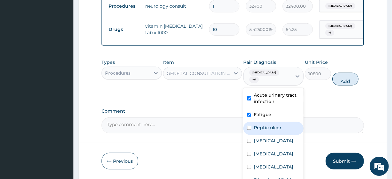
click at [267, 124] on div "Peptic ulcer" at bounding box center [273, 128] width 60 height 13
checkbox input "true"
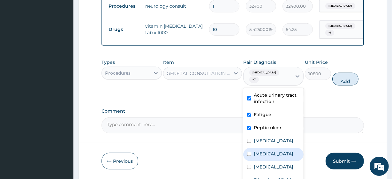
click at [269, 148] on div "[MEDICAL_DATA]" at bounding box center [273, 154] width 60 height 13
checkbox input "true"
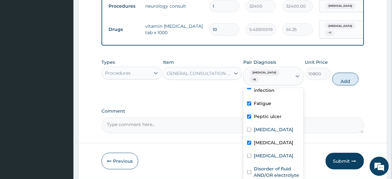
scroll to position [87, 0]
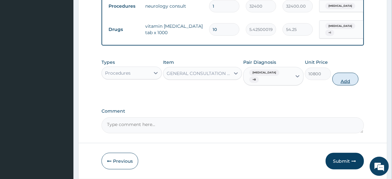
click at [337, 73] on button "Add" at bounding box center [345, 79] width 26 height 13
type input "0"
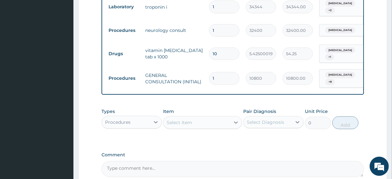
scroll to position [609, 0]
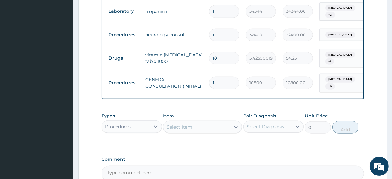
type input "4"
type input "43200.00"
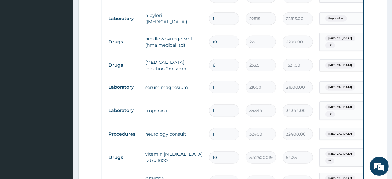
scroll to position [510, 0]
type input "4"
click at [221, 59] on input "6" at bounding box center [224, 65] width 30 height 12
type input "0.00"
type input "2"
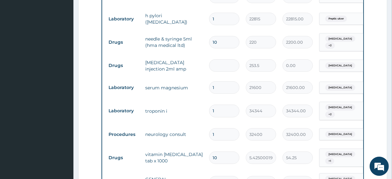
type input "507.00"
type input "0.00"
type input "1"
type input "253.50"
type input "12"
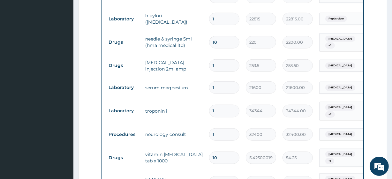
type input "3042.00"
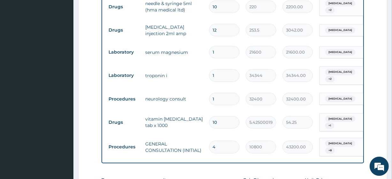
scroll to position [545, 0]
type input "12"
click at [211, 141] on input "4" at bounding box center [224, 147] width 30 height 12
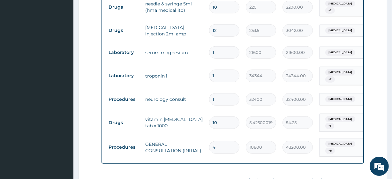
click at [211, 141] on input "4" at bounding box center [224, 147] width 30 height 12
type input "1"
type input "10800.00"
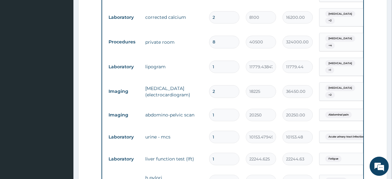
scroll to position [348, 0]
type input "0"
type input "0.00"
type input "1"
type input "10800.00"
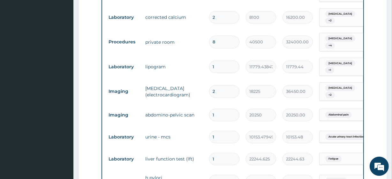
type input "0"
type input "0.00"
type input "1"
type input "10800.00"
click at [216, 36] on input "8" at bounding box center [224, 42] width 30 height 12
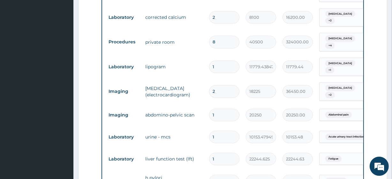
type input "7"
type input "283500.00"
type input "6"
type input "243000.00"
type input "5"
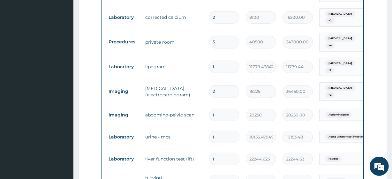
type input "202500.00"
type input "4"
type input "162000.00"
type input "3"
type input "121500.00"
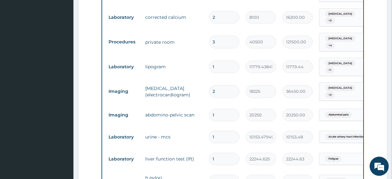
click at [189, 60] on td "lipogram" at bounding box center [174, 66] width 64 height 13
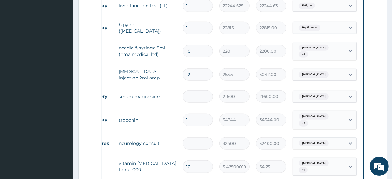
scroll to position [0, 58]
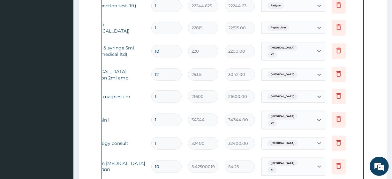
click at [329, 156] on td "Delete" at bounding box center [344, 167] width 32 height 22
click at [331, 159] on icon at bounding box center [338, 167] width 14 height 16
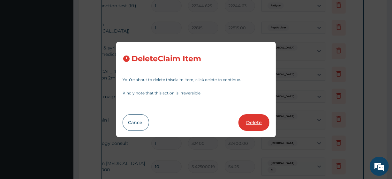
click at [262, 128] on button "Delete" at bounding box center [253, 122] width 31 height 17
type input "1"
type input "10800"
type input "10800.00"
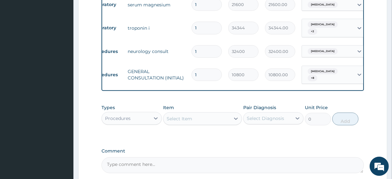
scroll to position [593, 0]
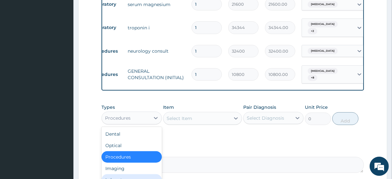
drag, startPoint x: 134, startPoint y: 103, endPoint x: 134, endPoint y: 167, distance: 64.1
click at [134, 124] on div "option Procedures, selected. option Laboratory focused, 5 of 10. 10 results ava…" at bounding box center [131, 118] width 60 height 13
click at [134, 174] on div "Laboratory" at bounding box center [131, 179] width 60 height 11
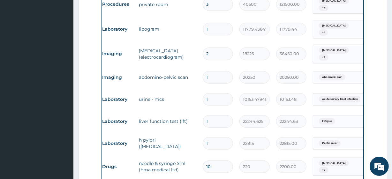
scroll to position [0, 58]
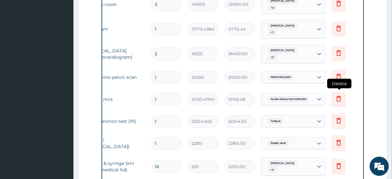
click at [335, 95] on icon at bounding box center [339, 99] width 8 height 8
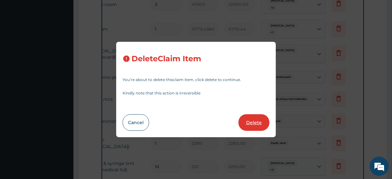
click at [255, 120] on button "Delete" at bounding box center [253, 122] width 31 height 17
type input "22244.625"
type input "22244.63"
type input "22815"
type input "22815.00"
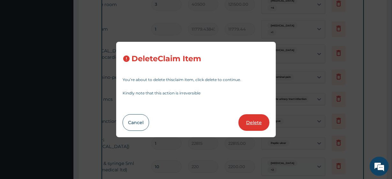
type input "10"
type input "220"
type input "2200.00"
type input "12"
type input "253.5"
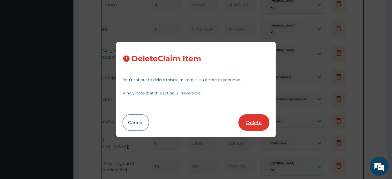
type input "3042.00"
type input "1"
type input "21600"
type input "21600.00"
type input "34344"
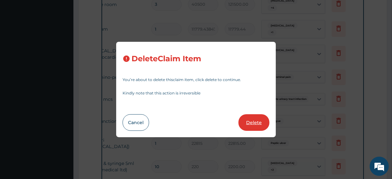
type input "34344.00"
type input "32400"
type input "32400.00"
type input "10800"
type input "10800.00"
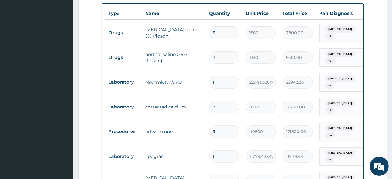
scroll to position [258, 0]
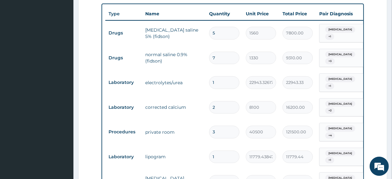
click at [218, 25] on td "5" at bounding box center [224, 33] width 37 height 19
click at [219, 31] on input "5" at bounding box center [224, 33] width 30 height 12
type input "4"
type input "6240.00"
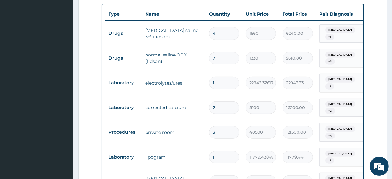
click at [224, 58] on input "7" at bounding box center [224, 58] width 30 height 12
type input "6"
type input "7980.00"
type input "5"
type input "6650.00"
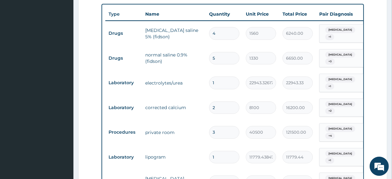
type input "4"
type input "5320.00"
type input "5"
type input "6650.00"
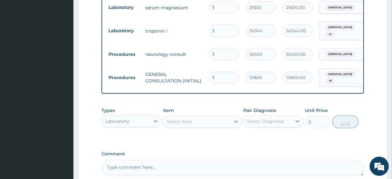
scroll to position [568, 0]
click at [146, 116] on div "Laboratory" at bounding box center [126, 121] width 48 height 10
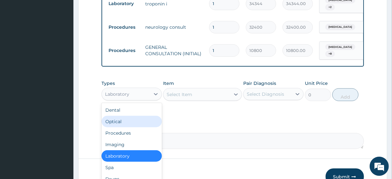
scroll to position [16, 0]
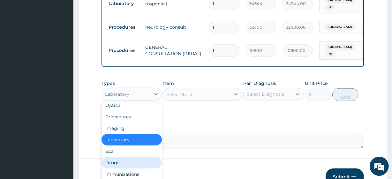
click at [128, 157] on div "Drugs" at bounding box center [131, 162] width 60 height 11
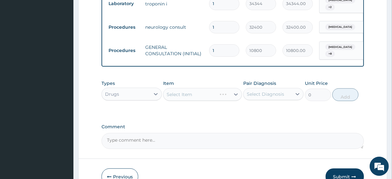
click at [186, 88] on div "Select Item" at bounding box center [202, 94] width 78 height 13
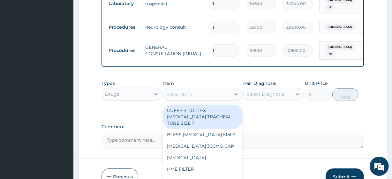
click at [205, 89] on div "Select Item" at bounding box center [196, 94] width 66 height 10
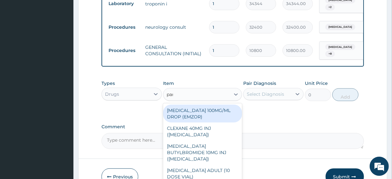
type input "para"
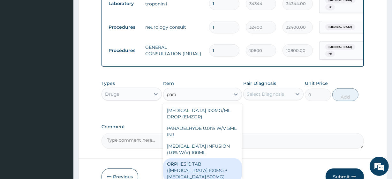
scroll to position [24, 0]
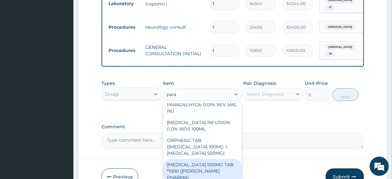
click at [220, 159] on div "[MEDICAL_DATA] 500MG TAB *1000 ([PERSON_NAME] PHARMA)" at bounding box center [202, 171] width 78 height 24
type input "26"
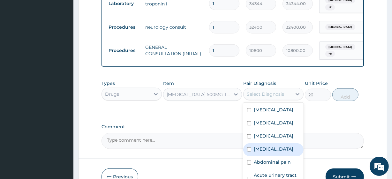
drag, startPoint x: 271, startPoint y: 79, endPoint x: 269, endPoint y: 151, distance: 71.5
click at [269, 100] on div "option Myocarditis, selected. option Hyperlipidemia focused, 4 of 12. 12 result…" at bounding box center [273, 94] width 60 height 12
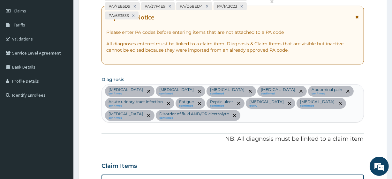
scroll to position [87, 0]
click at [245, 115] on div "Disorder of electrolytes confirmed Angina pectoris confirmed Cardiomegaly confi…" at bounding box center [232, 102] width 261 height 37
type input "mala"
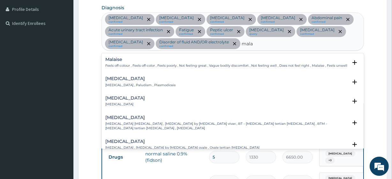
scroll to position [159, 0]
click at [124, 78] on h4 "[MEDICAL_DATA]" at bounding box center [140, 78] width 70 height 5
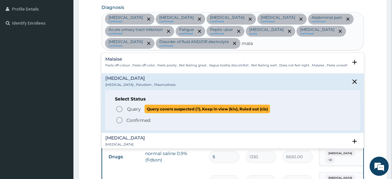
click at [131, 111] on span "Query" at bounding box center [134, 109] width 14 height 6
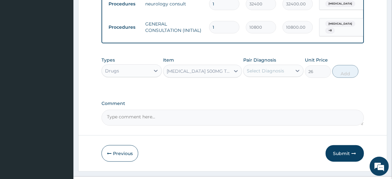
scroll to position [618, 0]
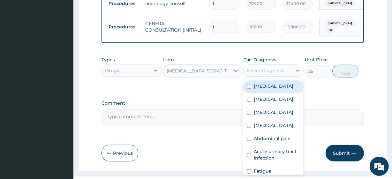
click at [258, 65] on div "Select Diagnosis" at bounding box center [267, 70] width 48 height 10
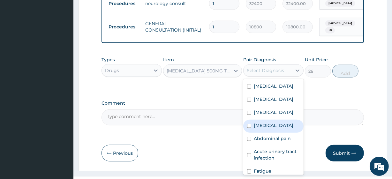
scroll to position [102, 0]
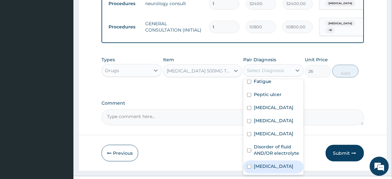
click at [276, 160] on div "[MEDICAL_DATA]" at bounding box center [273, 166] width 60 height 13
checkbox input "true"
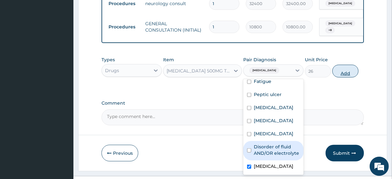
click at [346, 65] on button "Add" at bounding box center [345, 71] width 26 height 13
type input "0"
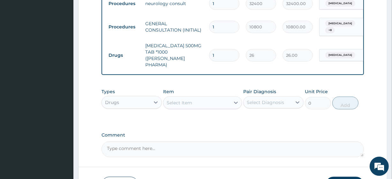
type input "2"
type input "52.00"
type input "24"
type input "624.00"
type input "24"
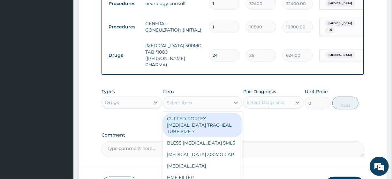
click at [197, 98] on div "Select Item" at bounding box center [196, 103] width 66 height 10
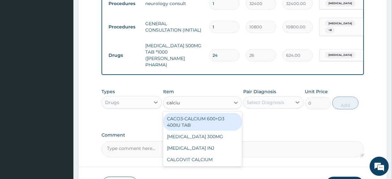
type input "calcium"
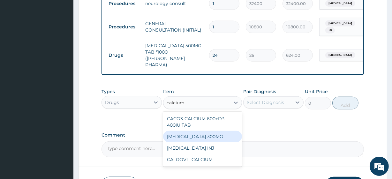
click at [203, 131] on div "[MEDICAL_DATA] 300MG" at bounding box center [202, 136] width 78 height 11
type input "20"
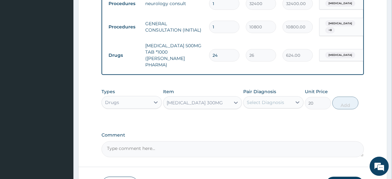
drag, startPoint x: 262, startPoint y: 91, endPoint x: 262, endPoint y: 88, distance: 3.5
click at [262, 88] on div "Types Drugs Item CALCIUM LACTATE 300MG Pair Diagnosis Select Diagnosis Unit Pri…" at bounding box center [232, 98] width 262 height 27
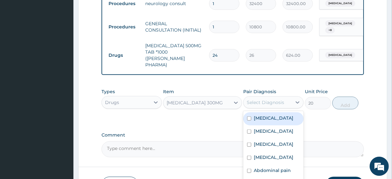
click at [262, 96] on div "Select Diagnosis" at bounding box center [273, 102] width 60 height 12
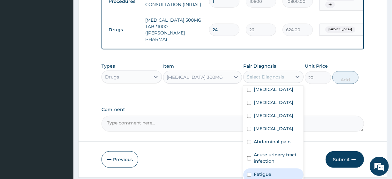
scroll to position [0, 0]
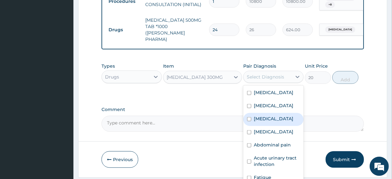
click at [272, 115] on label "Cardiomegaly" at bounding box center [274, 118] width 40 height 6
checkbox input "true"
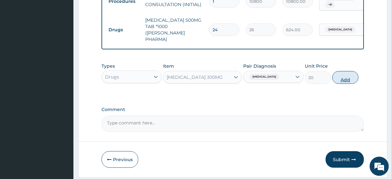
click at [340, 71] on button "Add" at bounding box center [345, 77] width 26 height 13
type input "0"
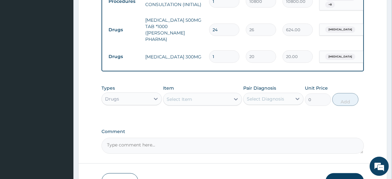
click at [162, 50] on td "[MEDICAL_DATA] 300MG" at bounding box center [174, 56] width 64 height 13
copy td "[MEDICAL_DATA] 300MG"
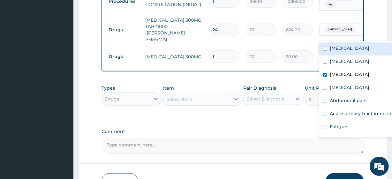
click at [334, 53] on div "Cardiomegaly" at bounding box center [338, 57] width 33 height 8
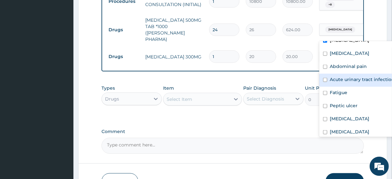
scroll to position [89, 0]
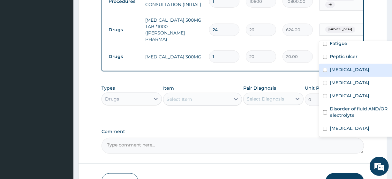
click at [341, 73] on div "Hypocalcemia" at bounding box center [359, 70] width 80 height 13
checkbox input "true"
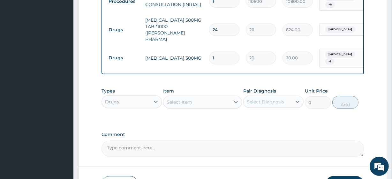
click at [346, 49] on div "Cardiomegaly + 1" at bounding box center [345, 58] width 52 height 18
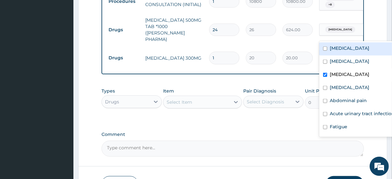
click at [346, 51] on span "Cardiomegaly" at bounding box center [340, 54] width 30 height 6
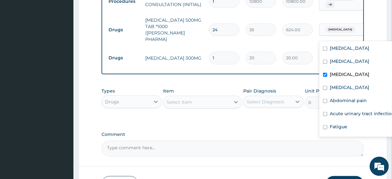
click at [341, 78] on div "Cardiomegaly" at bounding box center [359, 75] width 80 height 13
checkbox input "false"
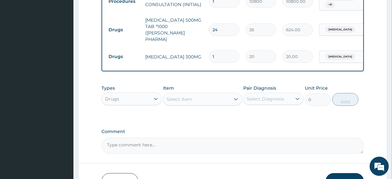
click at [217, 50] on input "1" at bounding box center [224, 56] width 30 height 12
type input "4"
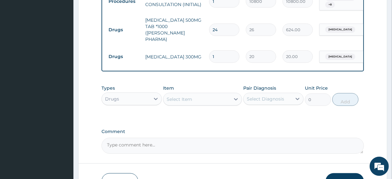
type input "80.00"
type input "4"
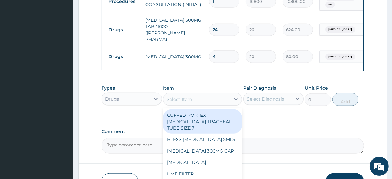
click at [182, 96] on div "Select Item" at bounding box center [179, 99] width 26 height 6
paste input "Artesunate 120mg Inj (greenlife)"
type input "Artesunate 120mg Inj (greenlife)"
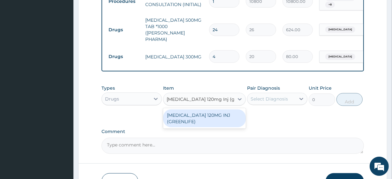
scroll to position [0, 8]
click at [200, 109] on div "[MEDICAL_DATA] 120MG INJ (GREENLIFE)" at bounding box center [204, 118] width 83 height 18
type input "6240"
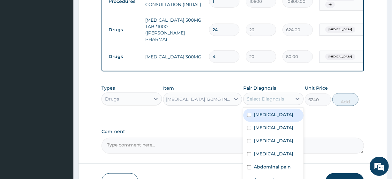
drag, startPoint x: 260, startPoint y: 76, endPoint x: 274, endPoint y: 142, distance: 67.2
click at [274, 105] on div "option Cardiomegaly, selected. option Disorder of electrolytes focused, 1 of 13…" at bounding box center [273, 99] width 60 height 12
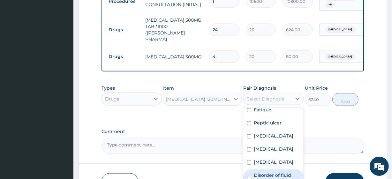
scroll to position [102, 0]
checkbox input "true"
click at [342, 93] on button "Add" at bounding box center [345, 99] width 26 height 13
type input "0"
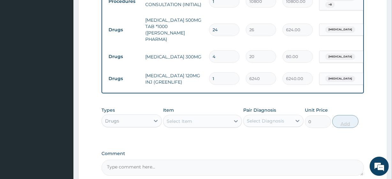
scroll to position [0, 0]
type input "2"
type input "12480.00"
type input "3"
type input "18720.00"
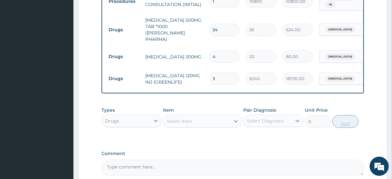
type input "4"
type input "24960.00"
type input "5"
type input "31200.00"
type input "5"
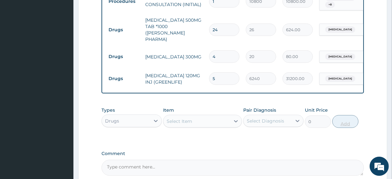
type input "31200.00"
type input "4"
type input "24960.00"
type input "3"
type input "18720.00"
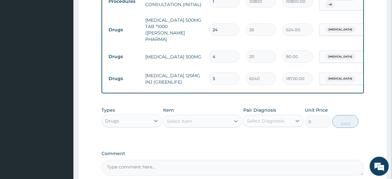
click at [231, 115] on div at bounding box center [235, 120] width 11 height 11
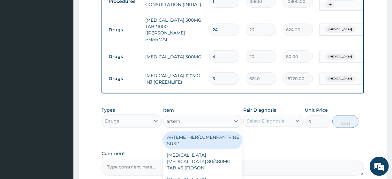
type input "arteme"
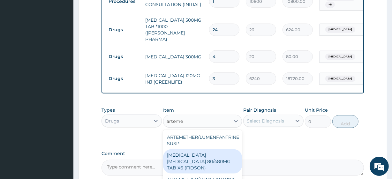
click at [207, 149] on div "ARTEMETHER LUMEFANTRINE 80/480MG TAB X6 (FIDSON)" at bounding box center [202, 161] width 78 height 24
type input "368.3420104980469"
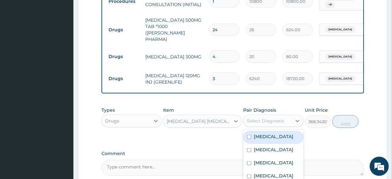
click at [265, 118] on div "Select Diagnosis" at bounding box center [265, 121] width 37 height 6
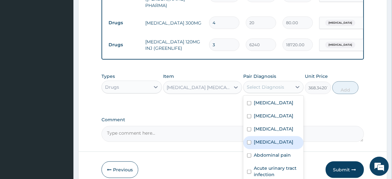
scroll to position [102, 0]
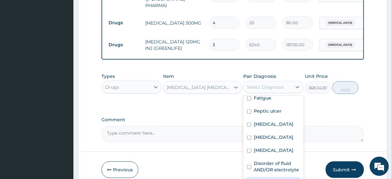
checkbox input "true"
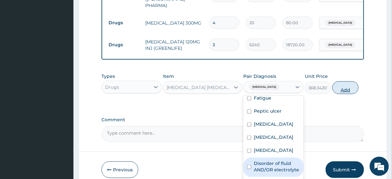
click at [346, 81] on button "Add" at bounding box center [345, 87] width 26 height 13
type input "0"
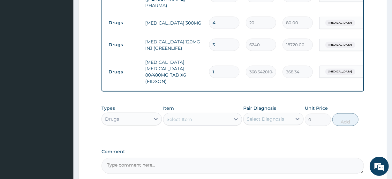
type input "2"
type input "736.68"
type input "3"
type input "1105.03"
type input "4"
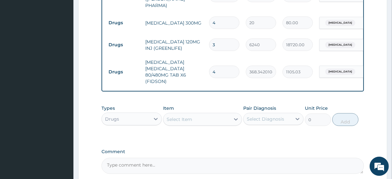
type input "1473.37"
type input "5"
type input "1841.71"
type input "6"
type input "2210.05"
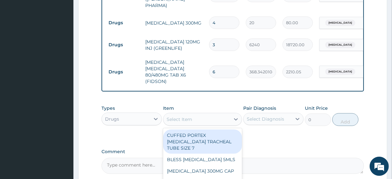
click at [180, 116] on div "Select Item" at bounding box center [179, 119] width 26 height 6
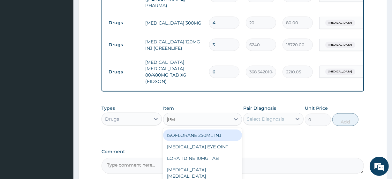
type input "lorat"
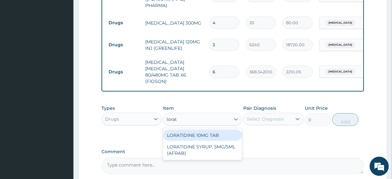
click at [185, 129] on div "LORATIDINE 10MG TAB" at bounding box center [202, 134] width 78 height 11
type input "46.79999923706055"
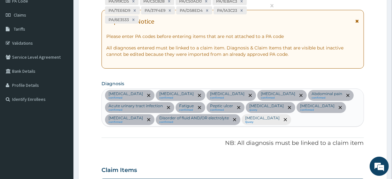
scroll to position [83, 0]
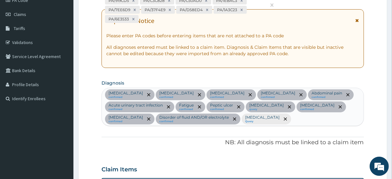
click at [288, 117] on div "Disorder of electrolytes confirmed Angina pectoris confirmed Cardiomegaly confi…" at bounding box center [232, 106] width 261 height 37
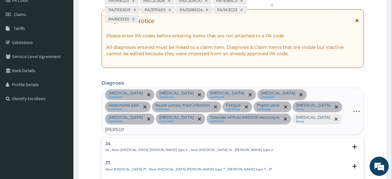
type input "ac upp res"
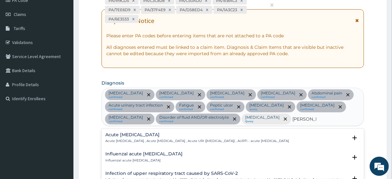
click at [162, 135] on h4 "Acute upper respiratory infection" at bounding box center [196, 134] width 183 height 5
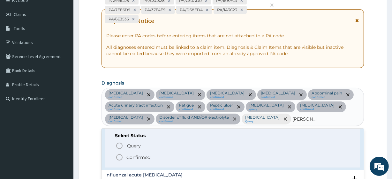
scroll to position [20, 0]
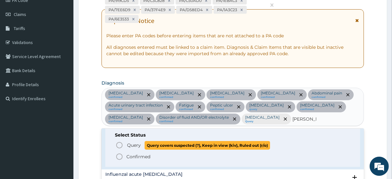
click at [149, 145] on span "Query covers suspected (?), Keep in view (kiv), Ruled out (r/o)" at bounding box center [206, 145] width 125 height 9
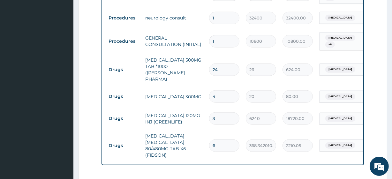
scroll to position [720, 0]
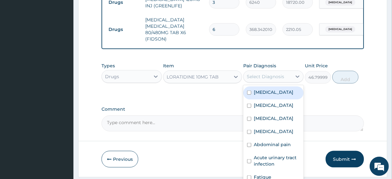
drag, startPoint x: 266, startPoint y: 59, endPoint x: 265, endPoint y: 108, distance: 48.5
click at [265, 83] on div "option Malaria, selected. option Disorder of electrolytes focused, 1 of 14. 14 …" at bounding box center [273, 76] width 60 height 12
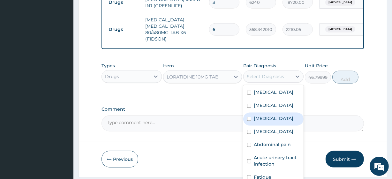
scroll to position [128, 0]
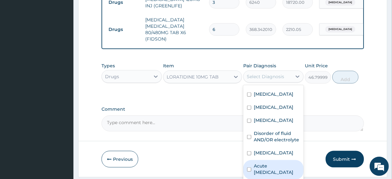
click at [266, 163] on label "Acute upper respiratory infection" at bounding box center [277, 169] width 46 height 13
checkbox input "true"
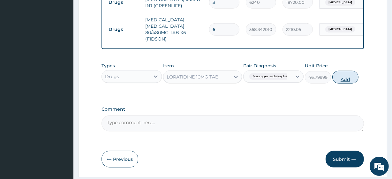
click at [343, 71] on button "Add" at bounding box center [345, 77] width 26 height 13
type input "0"
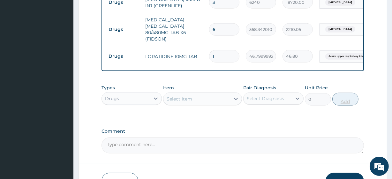
type input "2"
type input "93.60"
type input "3"
type input "140.40"
type input "4"
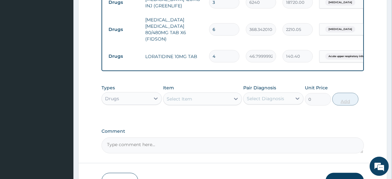
type input "187.20"
type input "5"
type input "234.00"
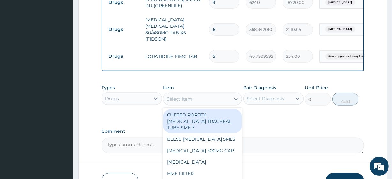
click at [194, 94] on div "Select Item" at bounding box center [196, 99] width 66 height 10
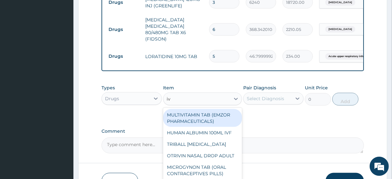
type input "i"
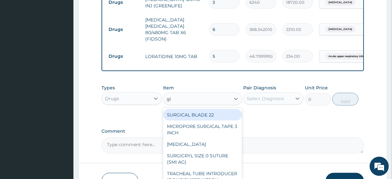
type input "giv"
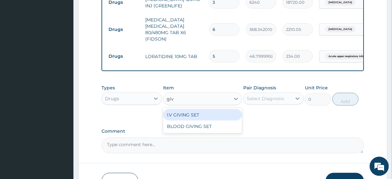
click at [198, 109] on div "I.V GIVING SET" at bounding box center [202, 114] width 78 height 11
type input "600"
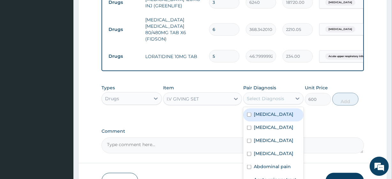
click at [266, 92] on div "Select Diagnosis" at bounding box center [273, 98] width 60 height 12
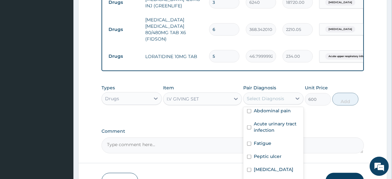
scroll to position [61, 0]
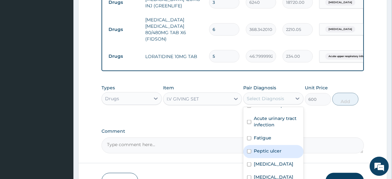
click at [267, 148] on label "Peptic ulcer" at bounding box center [268, 151] width 28 height 6
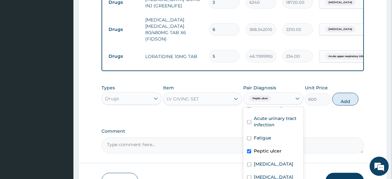
click at [265, 145] on div "Peptic ulcer" at bounding box center [273, 151] width 60 height 13
checkbox input "false"
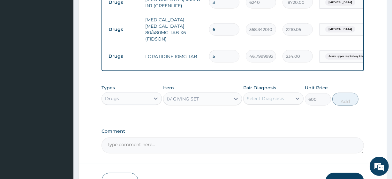
click at [270, 93] on div "Select Diagnosis" at bounding box center [267, 98] width 48 height 10
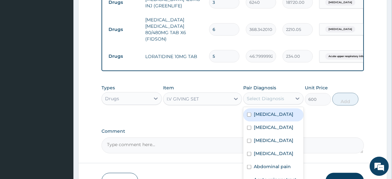
drag, startPoint x: 290, startPoint y: 73, endPoint x: 268, endPoint y: 110, distance: 43.0
click at [268, 105] on div "option Peptic ulcer, deselected. option Disorder of electrolytes focused, 1 of …" at bounding box center [273, 98] width 60 height 12
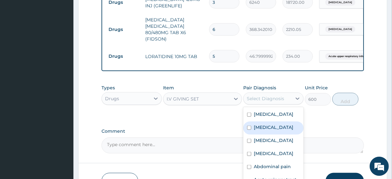
click at [268, 122] on div "Angina pectoris" at bounding box center [273, 128] width 60 height 13
checkbox input "true"
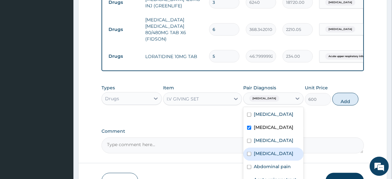
click at [269, 150] on label "Hyperlipidemia" at bounding box center [274, 153] width 40 height 6
checkbox input "true"
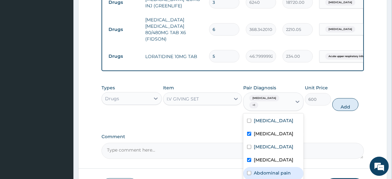
click at [271, 170] on label "Abdominal pain" at bounding box center [272, 173] width 37 height 6
checkbox input "true"
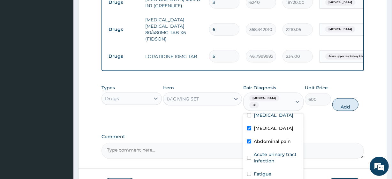
scroll to position [32, 0]
click at [271, 170] on label "Fatigue" at bounding box center [263, 173] width 18 height 6
checkbox input "true"
click at [341, 98] on button "Add" at bounding box center [345, 104] width 26 height 13
type input "0"
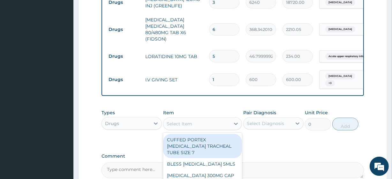
click at [207, 119] on div "Select Item" at bounding box center [196, 124] width 66 height 10
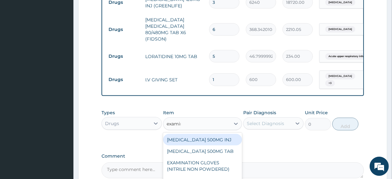
type input "examina"
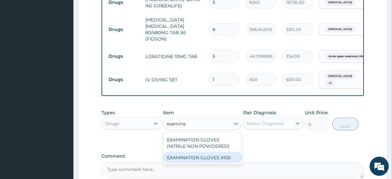
click at [214, 152] on div "EXAMINATION GLOVES X100" at bounding box center [202, 157] width 78 height 11
type input "100"
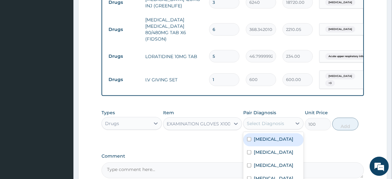
drag, startPoint x: 262, startPoint y: 105, endPoint x: 268, endPoint y: 131, distance: 26.5
click at [268, 129] on div "option Fatigue, selected. option Disorder of electrolytes focused, 1 of 14. 14 …" at bounding box center [273, 123] width 60 height 12
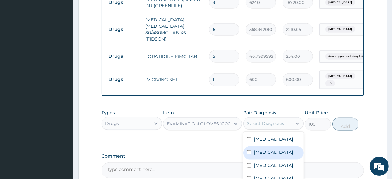
click at [268, 146] on div "Angina pectoris" at bounding box center [273, 152] width 60 height 13
checkbox input "true"
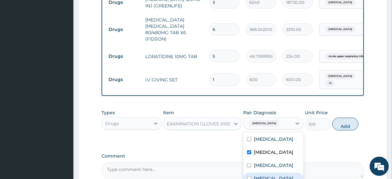
click at [274, 175] on label "Hyperlipidemia" at bounding box center [274, 178] width 40 height 6
checkbox input "true"
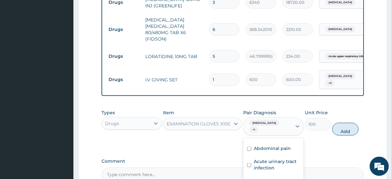
scroll to position [49, 0]
click at [267, 145] on label "Abdominal pain" at bounding box center [272, 148] width 37 height 6
checkbox input "true"
click at [338, 123] on button "Add" at bounding box center [345, 129] width 26 height 13
type input "0"
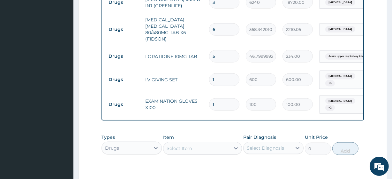
type input "10"
type input "1000.00"
type input "100"
type input "10000.00"
type input "100"
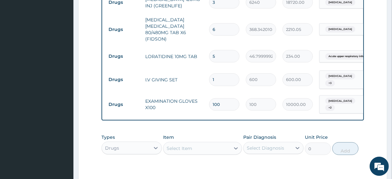
click at [274, 178] on label "Comment" at bounding box center [232, 180] width 262 height 5
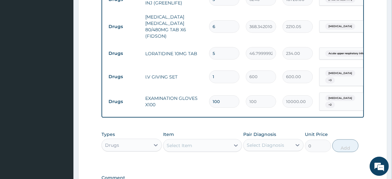
scroll to position [727, 0]
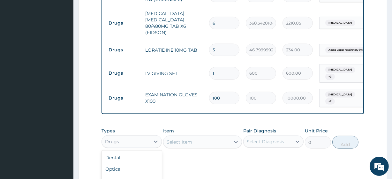
click at [119, 137] on div "Drugs" at bounding box center [126, 142] width 48 height 10
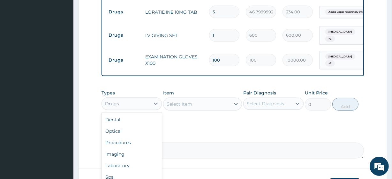
scroll to position [765, 0]
click at [120, 159] on div "Laboratory" at bounding box center [131, 164] width 60 height 11
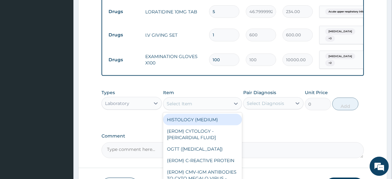
click at [192, 99] on div "Select Item" at bounding box center [196, 104] width 66 height 10
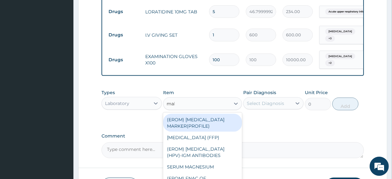
type input "mala"
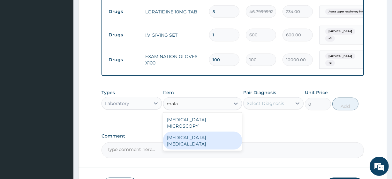
click at [198, 132] on div "MALARIA PARASITE" at bounding box center [202, 141] width 78 height 18
type input "4050"
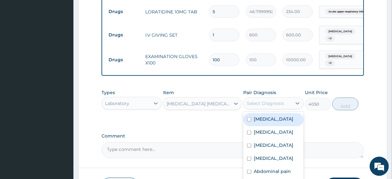
click at [268, 100] on div "Select Diagnosis" at bounding box center [265, 103] width 37 height 6
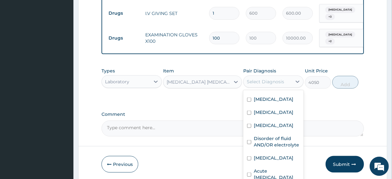
scroll to position [128, 0]
click at [265, 152] on div "Malaria" at bounding box center [273, 158] width 60 height 13
checkbox input "true"
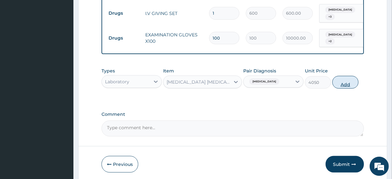
click at [339, 76] on button "Add" at bounding box center [345, 82] width 26 height 13
type input "0"
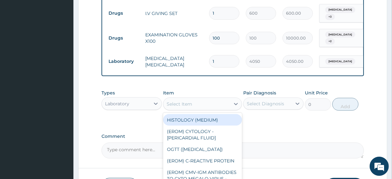
click at [199, 99] on div "Select Item" at bounding box center [196, 104] width 66 height 10
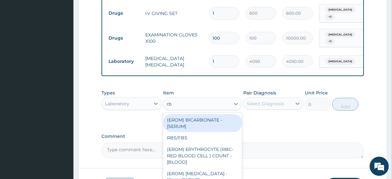
type input "rbs"
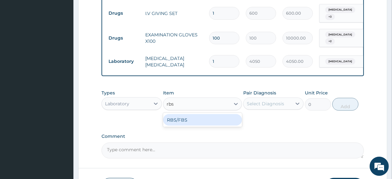
click at [203, 114] on div "RBS/FBS" at bounding box center [202, 119] width 78 height 11
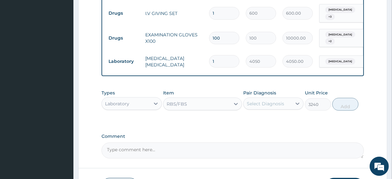
click at [266, 100] on div "Select Diagnosis" at bounding box center [265, 103] width 37 height 6
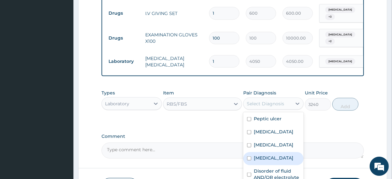
scroll to position [98, 0]
click at [272, 155] on label "Cardiomyopathy" at bounding box center [274, 158] width 40 height 6
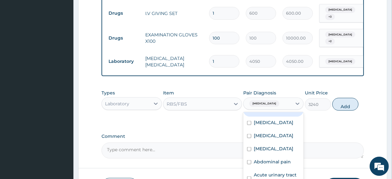
scroll to position [0, 0]
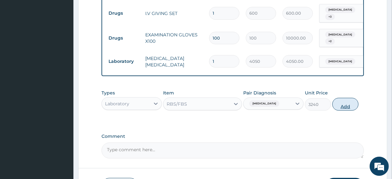
click at [338, 98] on button "Add" at bounding box center [345, 104] width 26 height 13
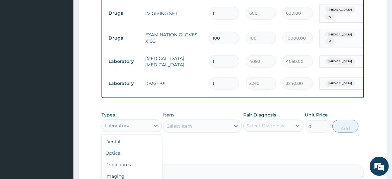
click at [142, 121] on div "Laboratory" at bounding box center [126, 126] width 48 height 10
click at [137, 159] on div "Procedures" at bounding box center [131, 164] width 60 height 11
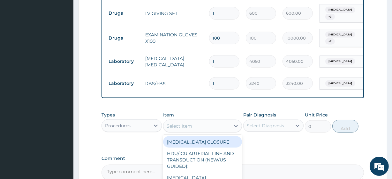
click at [199, 121] on div "Select Item" at bounding box center [196, 126] width 66 height 10
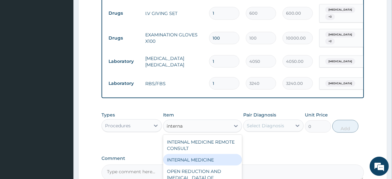
click at [203, 154] on div "INTERNAL MEDICINE" at bounding box center [202, 159] width 78 height 11
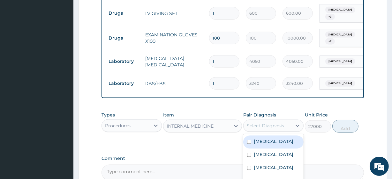
click at [270, 122] on div "Select Diagnosis" at bounding box center [265, 125] width 37 height 6
click at [279, 136] on div "Disorder of electrolytes" at bounding box center [273, 142] width 60 height 13
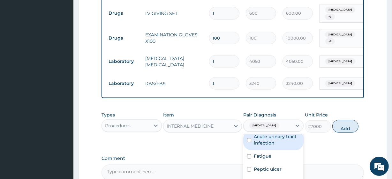
scroll to position [70, 0]
click at [279, 130] on div "Acute urinary tract infection" at bounding box center [273, 139] width 60 height 19
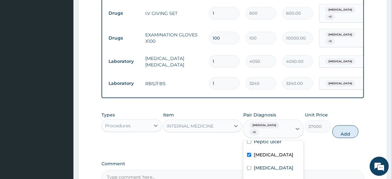
scroll to position [104, 0]
click at [275, 162] on div "Myocarditis" at bounding box center [273, 168] width 60 height 13
click at [338, 125] on button "Add" at bounding box center [345, 131] width 26 height 13
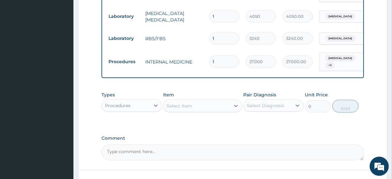
scroll to position [832, 0]
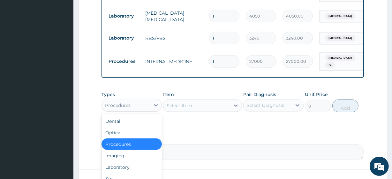
click at [145, 99] on div "Procedures" at bounding box center [131, 105] width 60 height 13
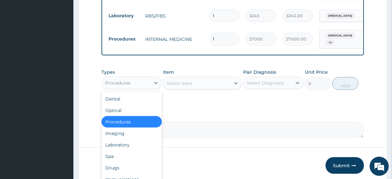
scroll to position [855, 0]
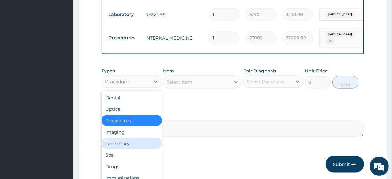
click at [137, 138] on div "Laboratory" at bounding box center [131, 143] width 60 height 11
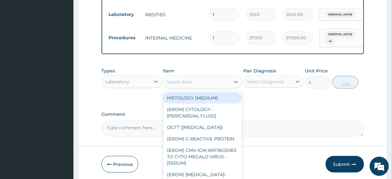
click at [184, 77] on div "Select Item" at bounding box center [196, 82] width 66 height 10
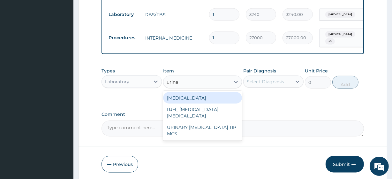
click at [187, 92] on div "URINALYSIS" at bounding box center [202, 97] width 78 height 11
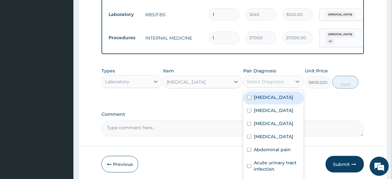
click at [246, 77] on div "Select Diagnosis" at bounding box center [267, 82] width 48 height 10
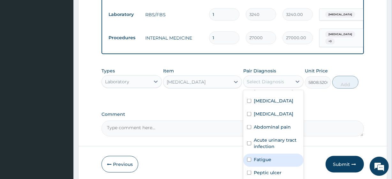
scroll to position [22, 0]
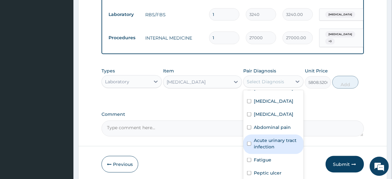
click at [254, 137] on label "Acute urinary tract infection" at bounding box center [277, 143] width 46 height 13
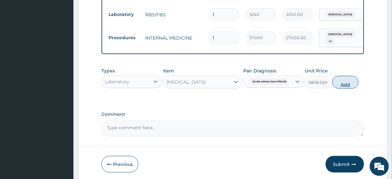
click at [340, 76] on button "Add" at bounding box center [345, 82] width 26 height 13
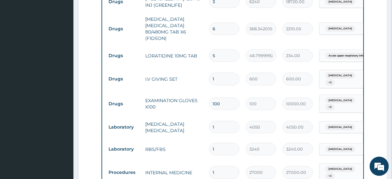
scroll to position [877, 0]
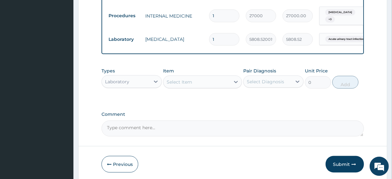
click at [133, 121] on textarea "Comment" at bounding box center [232, 129] width 262 height 16
click at [344, 156] on button "Submit" at bounding box center [344, 164] width 38 height 17
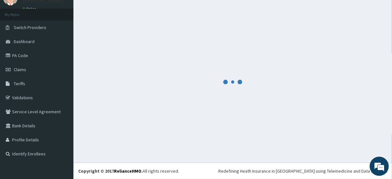
scroll to position [28, 0]
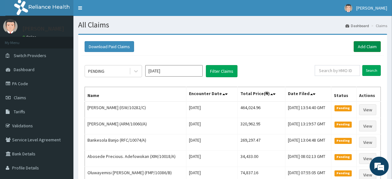
click at [365, 48] on link "Add Claim" at bounding box center [366, 46] width 27 height 11
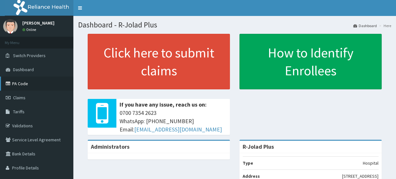
click at [22, 80] on link "PA Code" at bounding box center [36, 84] width 73 height 14
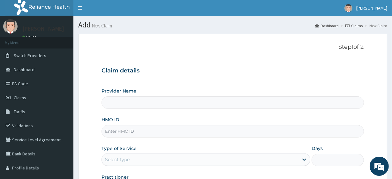
type input "R-Jolad Plus"
click at [140, 132] on input "HMO ID" at bounding box center [232, 131] width 262 height 12
paste input "PWC/10307/A"
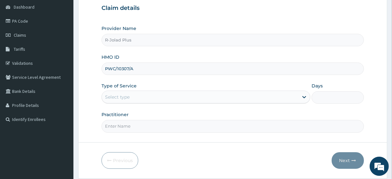
scroll to position [63, 0]
type input "PWC/10307/A"
drag, startPoint x: 124, startPoint y: 88, endPoint x: 125, endPoint y: 99, distance: 10.5
click at [125, 99] on div "Type of Service Select type" at bounding box center [205, 92] width 209 height 21
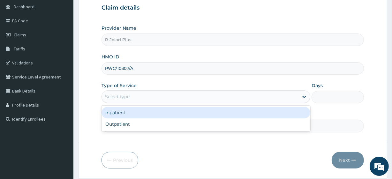
click at [125, 99] on div "Select type" at bounding box center [117, 96] width 25 height 6
click at [127, 115] on div "Inpatient" at bounding box center [205, 112] width 209 height 11
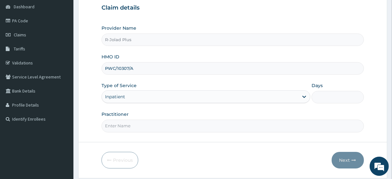
click at [330, 93] on input "Days" at bounding box center [337, 97] width 52 height 12
type input "3"
type input "4"
click at [194, 128] on input "Practitioner" at bounding box center [232, 126] width 262 height 12
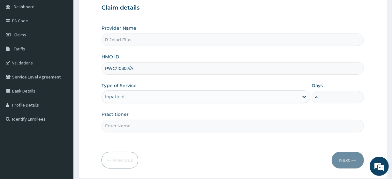
type input "[PERSON_NAME]"
click at [356, 162] on button "Next" at bounding box center [347, 160] width 32 height 17
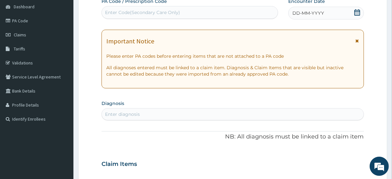
click at [143, 15] on div "Enter Code(Secondary Care Only)" at bounding box center [142, 12] width 75 height 6
paste input "PA/A383A1"
type input "PA/A383A1"
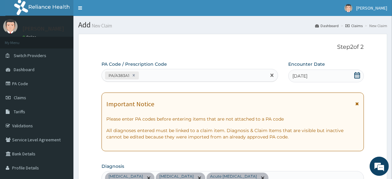
click at [173, 81] on div "PA/A383A1" at bounding box center [189, 75] width 176 height 13
paste input "PA/3F11D6"
type input "PA/3F11D6"
click at [191, 76] on div "PA/A383A1 PA/3F11D6" at bounding box center [184, 75] width 164 height 11
paste input "PA/F7A8DF"
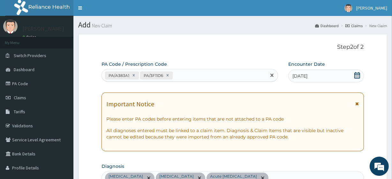
type input "PA/F7A8DF"
click at [217, 77] on div "PA/A383A1 PA/3F11D6 PA/F7A8DF" at bounding box center [184, 75] width 164 height 11
paste input "PA/BC68C2"
type input "PA/BC68C2"
click at [255, 79] on div "PA/A383A1 PA/3F11D6 PA/F7A8DF PA/BC68C2" at bounding box center [184, 75] width 164 height 11
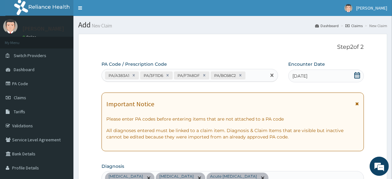
paste input "PA/831B50"
type input "PA/831B50"
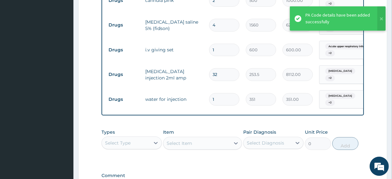
scroll to position [354, 0]
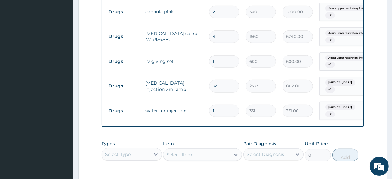
click at [230, 81] on input "32" at bounding box center [224, 86] width 30 height 12
type input "31"
type input "7858.50"
type input "30"
type input "7605.00"
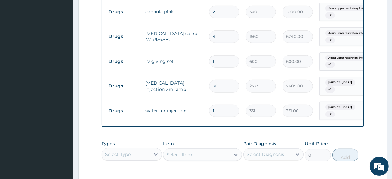
type input "29"
type input "7351.50"
type input "28"
type input "7098.00"
type input "27"
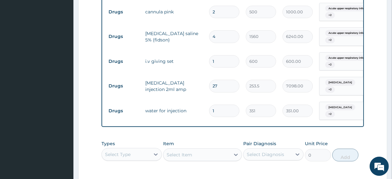
type input "6844.50"
type input "26"
type input "6591.00"
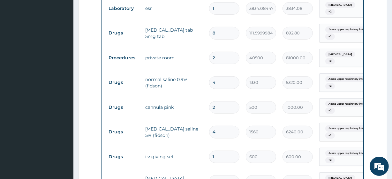
scroll to position [258, 0]
click at [223, 31] on input "8" at bounding box center [224, 33] width 30 height 12
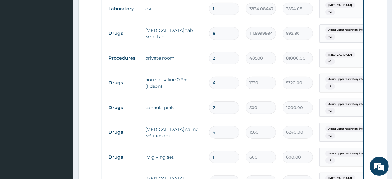
type input "1"
type input "111.60"
type input "19"
type input "2120.40"
type input "1"
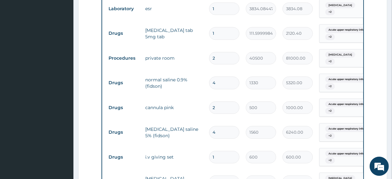
type input "111.60"
type input "0.00"
type input "8"
type input "892.80"
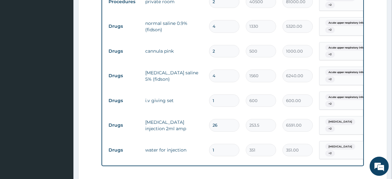
scroll to position [314, 0]
click at [222, 45] on input "2" at bounding box center [224, 51] width 30 height 12
type input "1"
type input "500.00"
click at [224, 24] on input "4" at bounding box center [224, 26] width 30 height 12
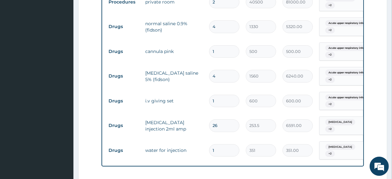
type input "3"
type input "3990.00"
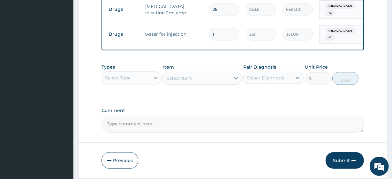
scroll to position [431, 0]
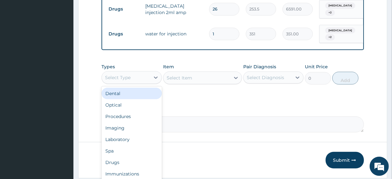
click at [146, 72] on div "Select Type" at bounding box center [126, 77] width 48 height 10
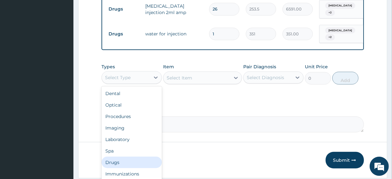
click at [130, 157] on div "Drugs" at bounding box center [131, 162] width 60 height 11
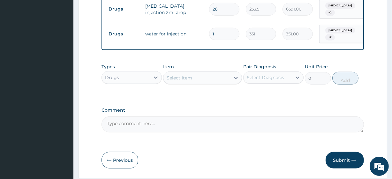
click at [312, 124] on textarea "Comment" at bounding box center [232, 124] width 262 height 16
click at [186, 71] on div "Select Item" at bounding box center [202, 77] width 78 height 13
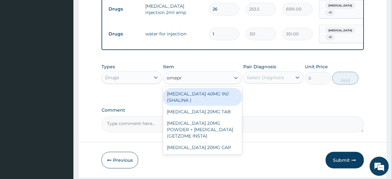
type input "omepra"
click at [190, 88] on div "[MEDICAL_DATA] 40MG INJ (SHALINA )" at bounding box center [202, 97] width 78 height 18
type input "2457"
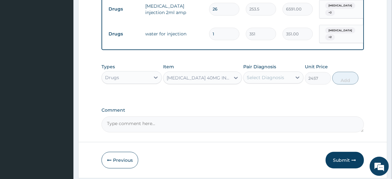
click at [273, 77] on div "Pair Diagnosis Select Diagnosis" at bounding box center [273, 73] width 60 height 21
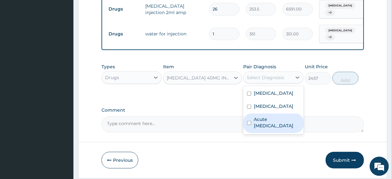
drag, startPoint x: 274, startPoint y: 72, endPoint x: 285, endPoint y: 114, distance: 43.8
click at [285, 84] on div "option Acute [MEDICAL_DATA] focused, 3 of 3. 3 results available. Use Up and Do…" at bounding box center [273, 77] width 60 height 12
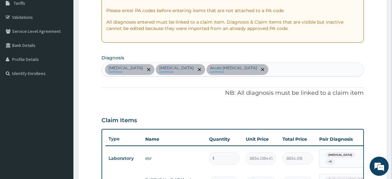
scroll to position [108, 0]
click at [277, 73] on div "[MEDICAL_DATA] confirmed [MEDICAL_DATA] confirmed Acute [MEDICAL_DATA] confirmed" at bounding box center [232, 69] width 261 height 13
type input "pep"
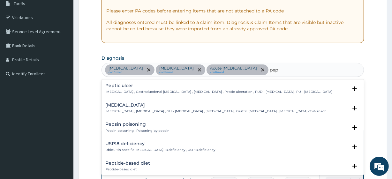
click at [133, 90] on p "[MEDICAL_DATA] , Gastroduodenal [MEDICAL_DATA] , [MEDICAL_DATA] , Peptic ulcera…" at bounding box center [218, 92] width 227 height 4
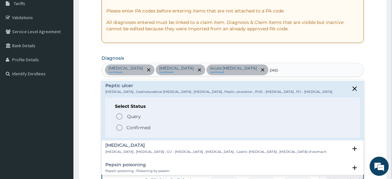
click at [142, 124] on p "Confirmed" at bounding box center [138, 127] width 24 height 6
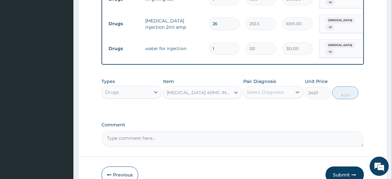
scroll to position [444, 0]
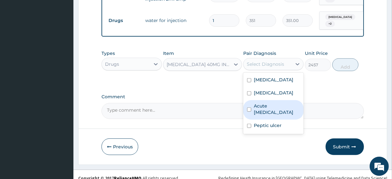
drag, startPoint x: 270, startPoint y: 58, endPoint x: 271, endPoint y: 115, distance: 57.7
click at [271, 70] on div "option Acute [MEDICAL_DATA] focused, 3 of 4. 4 results available. Use Up and Do…" at bounding box center [273, 64] width 60 height 12
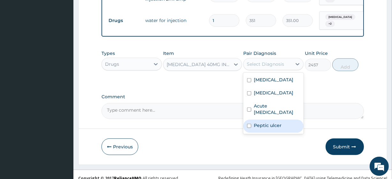
click at [271, 122] on label "Peptic ulcer" at bounding box center [268, 125] width 28 height 6
checkbox input "true"
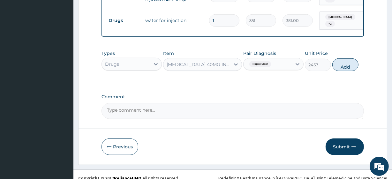
click at [344, 60] on button "Add" at bounding box center [345, 64] width 26 height 13
type input "0"
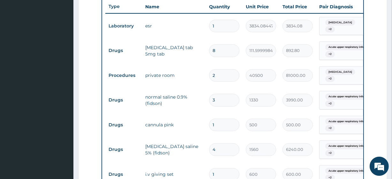
scroll to position [244, 0]
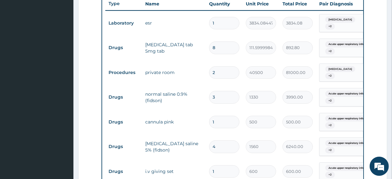
click at [217, 66] on input "2" at bounding box center [224, 72] width 30 height 12
type input "0.00"
type input "4"
type input "162000.00"
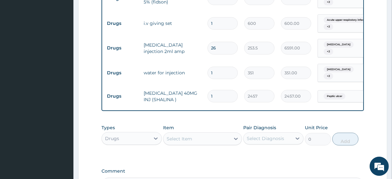
scroll to position [395, 0]
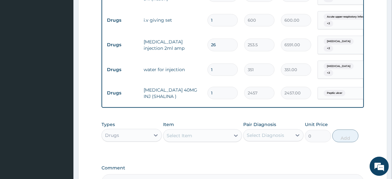
type input "4"
click at [130, 130] on div "Drugs" at bounding box center [126, 135] width 48 height 10
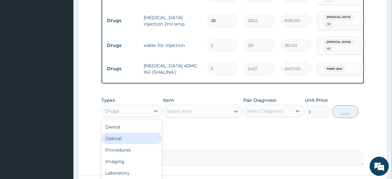
scroll to position [420, 0]
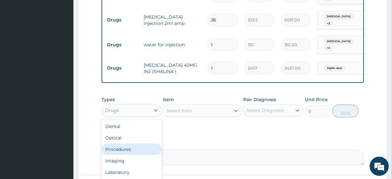
click at [130, 144] on div "Procedures" at bounding box center [131, 149] width 60 height 11
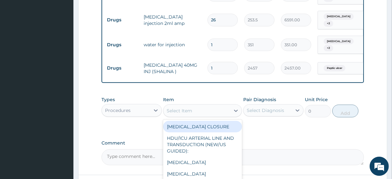
click at [184, 107] on div "Select Item" at bounding box center [179, 110] width 26 height 6
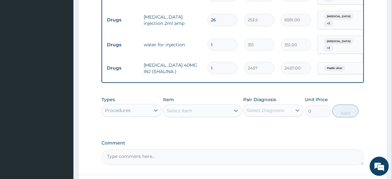
click at [184, 107] on div "Select Item" at bounding box center [179, 110] width 26 height 6
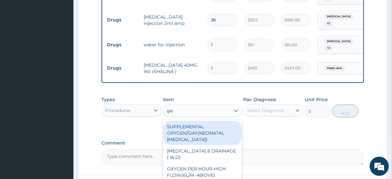
type input "gene"
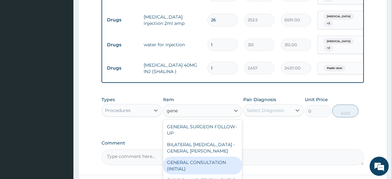
click at [185, 163] on div "GENERAL CONSULTATION (INITIAL)" at bounding box center [202, 166] width 78 height 18
type input "10800"
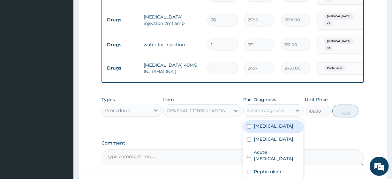
click at [254, 107] on div "Select Diagnosis" at bounding box center [265, 110] width 37 height 6
click at [256, 124] on div "[MEDICAL_DATA]" at bounding box center [273, 126] width 60 height 13
checkbox input "true"
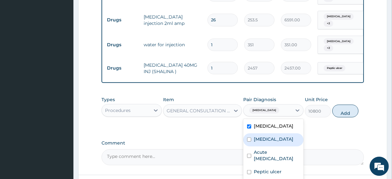
click at [262, 136] on label "[MEDICAL_DATA]" at bounding box center [274, 139] width 40 height 6
checkbox input "true"
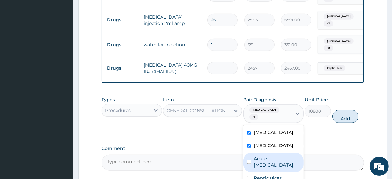
click at [269, 157] on div "Acute [MEDICAL_DATA]" at bounding box center [273, 162] width 60 height 19
checkbox input "true"
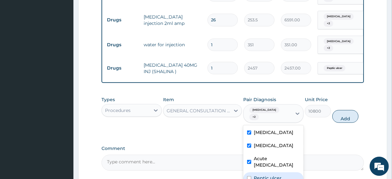
click at [272, 175] on label "Peptic ulcer" at bounding box center [268, 178] width 28 height 6
checkbox input "true"
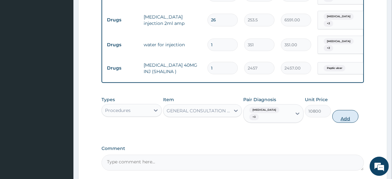
click at [355, 110] on button "Add" at bounding box center [345, 116] width 26 height 13
type input "0"
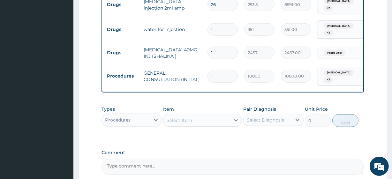
scroll to position [437, 0]
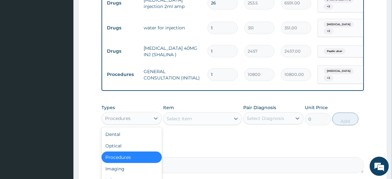
click at [139, 112] on div "Procedures" at bounding box center [131, 118] width 60 height 13
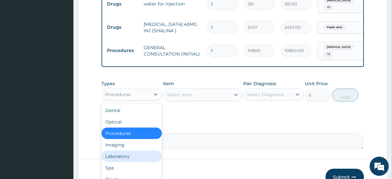
click at [134, 151] on div "Laboratory" at bounding box center [131, 156] width 60 height 11
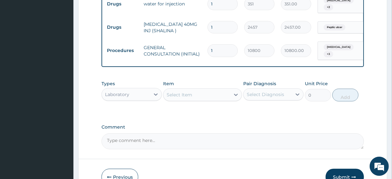
click at [134, 159] on div at bounding box center [232, 159] width 308 height 0
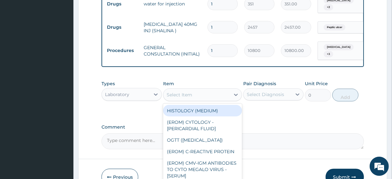
click at [184, 92] on div "Select Item" at bounding box center [179, 95] width 26 height 6
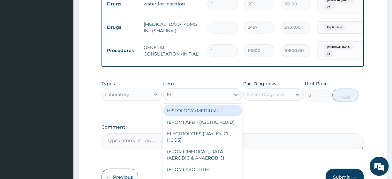
type input "fbc"
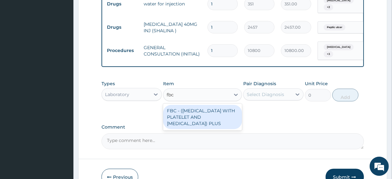
click at [191, 105] on div "FBC - (FULL BLOOD COUNT WITH PLATELET AND RED CELL INDICES) PLUS" at bounding box center [202, 117] width 78 height 24
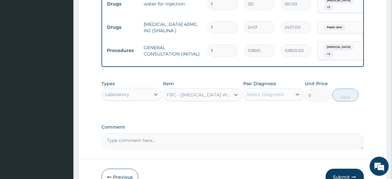
type input "8505"
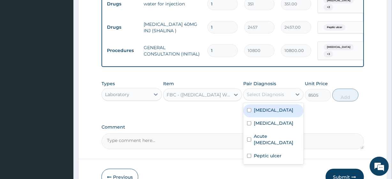
click at [270, 89] on div "Select Diagnosis" at bounding box center [267, 94] width 48 height 10
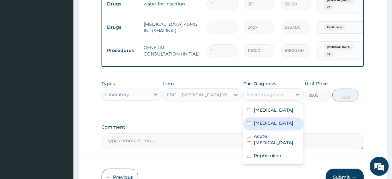
click at [274, 119] on div "Malaria" at bounding box center [273, 123] width 60 height 13
checkbox input "true"
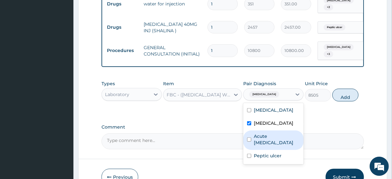
click at [277, 133] on label "Acute upper respiratory infection" at bounding box center [277, 139] width 46 height 13
checkbox input "true"
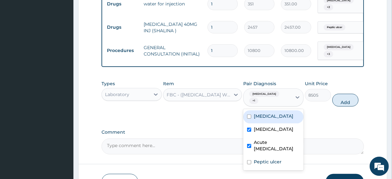
click at [274, 110] on div "Sepsis" at bounding box center [273, 116] width 60 height 13
checkbox input "true"
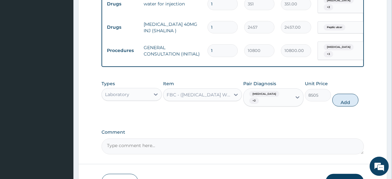
click at [342, 79] on div "Types Laboratory Item FBC - (FULL BLOOD COUNT WITH PLATELET AND RED CELL INDICE…" at bounding box center [232, 93] width 262 height 33
click at [344, 94] on button "Add" at bounding box center [345, 100] width 26 height 13
type input "0"
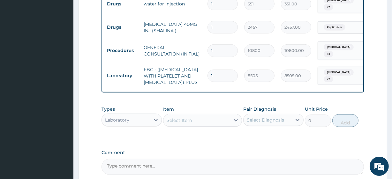
click at [202, 117] on div "Select Item" at bounding box center [196, 120] width 66 height 10
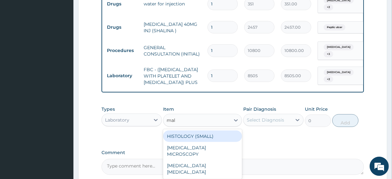
type input "mala"
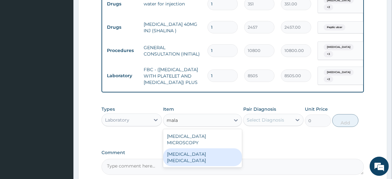
click at [207, 148] on div "MALARIA PARASITE" at bounding box center [202, 157] width 78 height 18
type input "4050"
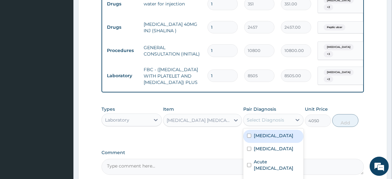
click at [279, 114] on div "Select Diagnosis" at bounding box center [273, 120] width 60 height 12
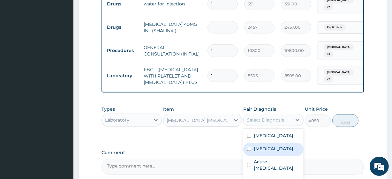
click at [280, 145] on div "Malaria" at bounding box center [273, 149] width 60 height 13
checkbox input "true"
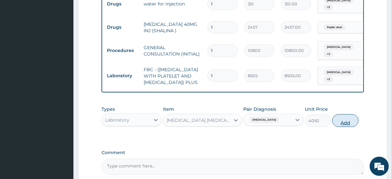
click at [340, 120] on button "Add" at bounding box center [345, 120] width 26 height 13
type input "0"
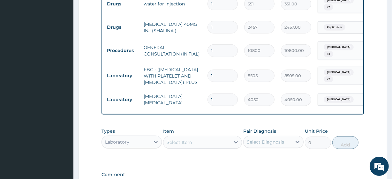
click at [144, 137] on div "Laboratory" at bounding box center [126, 142] width 48 height 10
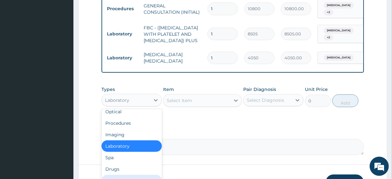
scroll to position [16, 0]
click at [129, 168] on div "Drugs" at bounding box center [131, 168] width 60 height 11
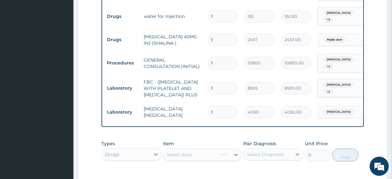
scroll to position [447, 0]
click at [223, 34] on input "1" at bounding box center [222, 40] width 30 height 12
type input "2"
type input "4914.00"
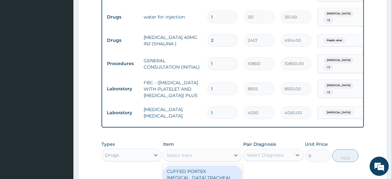
click at [200, 152] on div "Select Item" at bounding box center [196, 155] width 66 height 10
type input "brome"
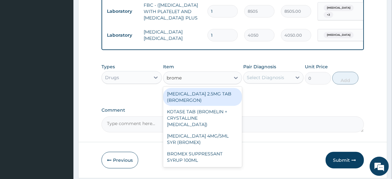
scroll to position [525, 0]
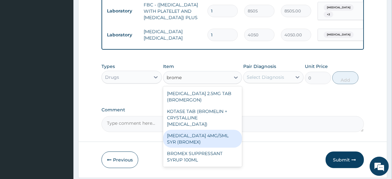
click at [198, 130] on div "BROMHEXINE 4MG/5ML SYR (BROMEX)" at bounding box center [202, 139] width 78 height 18
type input "1690"
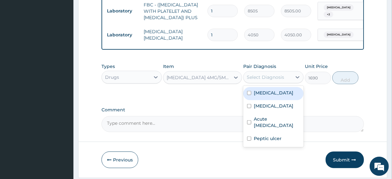
click at [274, 74] on div "Select Diagnosis" at bounding box center [265, 77] width 37 height 6
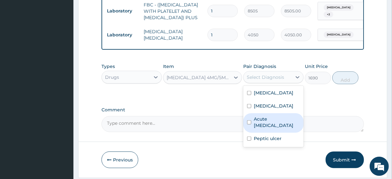
click at [279, 124] on label "Acute upper respiratory infection" at bounding box center [277, 122] width 46 height 13
checkbox input "true"
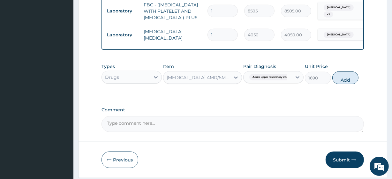
click at [352, 78] on button "Add" at bounding box center [345, 77] width 26 height 13
type input "0"
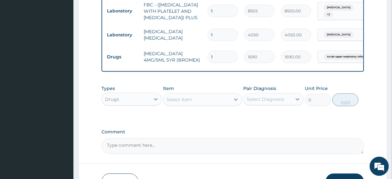
type input "2"
type input "3380.00"
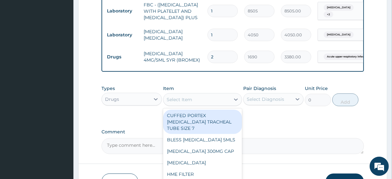
click at [198, 94] on div "Select Item" at bounding box center [196, 99] width 66 height 10
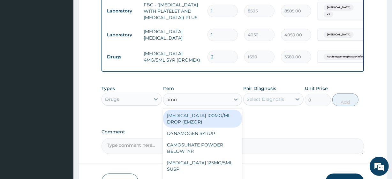
type input "amox"
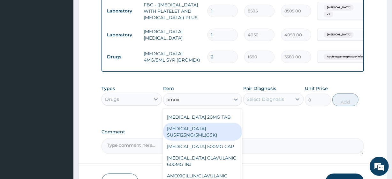
scroll to position [76, 0]
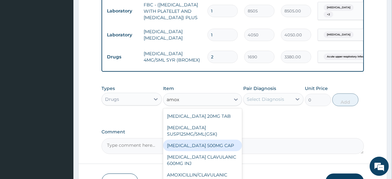
click at [183, 140] on div "AMOXICILLIN 500MG CAP" at bounding box center [202, 145] width 78 height 11
type input "240"
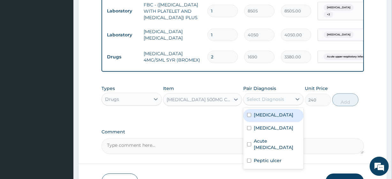
click at [261, 94] on div "Select Diagnosis" at bounding box center [267, 99] width 48 height 10
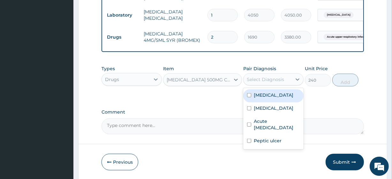
scroll to position [545, 0]
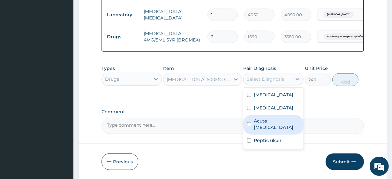
click at [264, 127] on label "Acute upper respiratory infection" at bounding box center [277, 124] width 46 height 13
checkbox input "true"
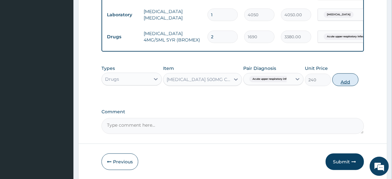
click at [336, 80] on button "Add" at bounding box center [345, 79] width 26 height 13
type input "0"
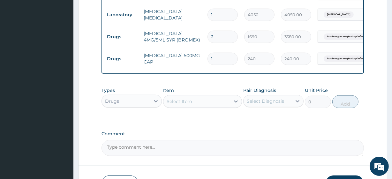
type input "15"
type input "3600.00"
type input "15"
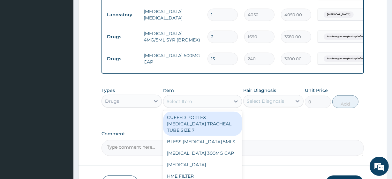
click at [198, 95] on div "Select Item" at bounding box center [202, 101] width 78 height 13
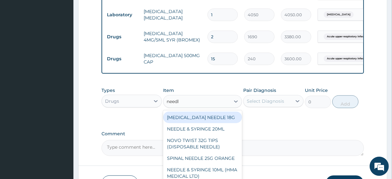
type input "needle"
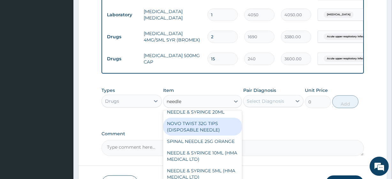
scroll to position [18, 0]
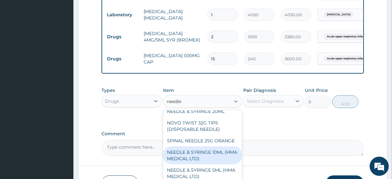
click at [215, 154] on div "NEEDLE & SYRINGE 10ML (HMA MEDICAL LTD)" at bounding box center [202, 155] width 78 height 18
type input "300"
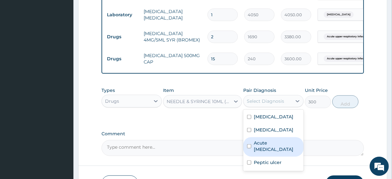
drag, startPoint x: 266, startPoint y: 98, endPoint x: 270, endPoint y: 148, distance: 50.0
click at [270, 107] on div "option Acute upper respiratory infection, selected. option Acute upper respirat…" at bounding box center [273, 101] width 60 height 12
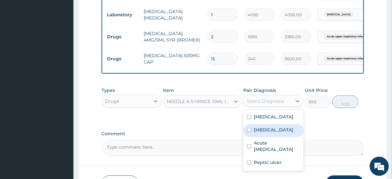
click at [266, 124] on div "Malaria" at bounding box center [273, 130] width 60 height 13
checkbox input "true"
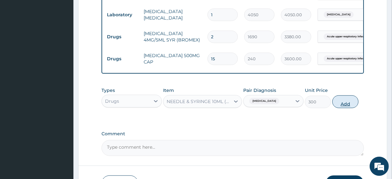
click at [339, 99] on button "Add" at bounding box center [345, 101] width 26 height 13
type input "0"
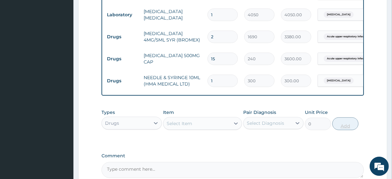
type input "2"
type input "600.00"
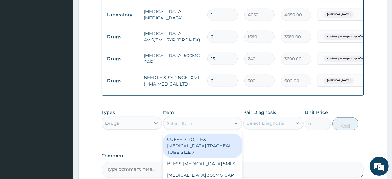
click at [209, 120] on div "Select Item" at bounding box center [196, 123] width 66 height 10
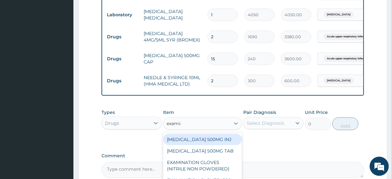
type input "examina"
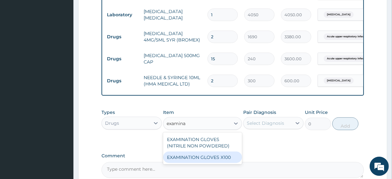
click at [216, 151] on div "EXAMINATION GLOVES X100" at bounding box center [202, 156] width 78 height 11
type input "100"
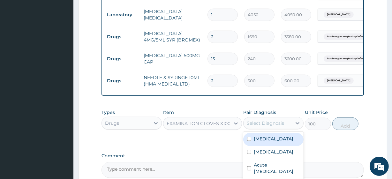
click at [270, 124] on div "Select Diagnosis" at bounding box center [267, 123] width 48 height 10
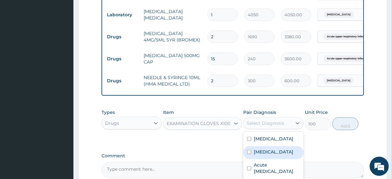
click at [270, 149] on div "Malaria" at bounding box center [273, 152] width 60 height 13
checkbox input "true"
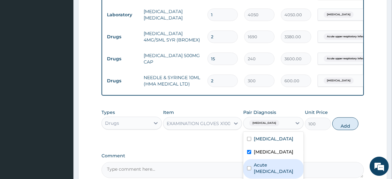
click at [276, 164] on label "Acute upper respiratory infection" at bounding box center [277, 168] width 46 height 13
checkbox input "true"
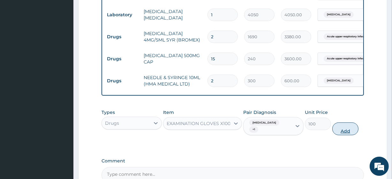
click at [338, 124] on button "Add" at bounding box center [345, 128] width 26 height 13
type input "0"
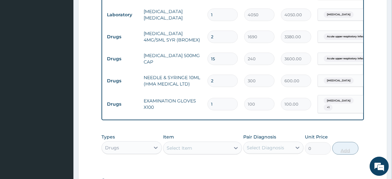
type input "10"
type input "1000.00"
type input "100"
type input "10000.00"
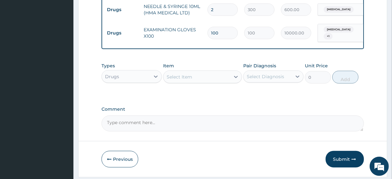
scroll to position [631, 0]
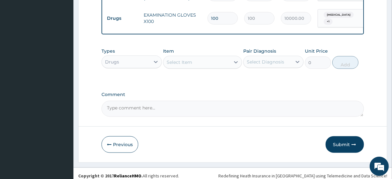
type input "100"
click at [140, 108] on textarea "Comment" at bounding box center [232, 109] width 262 height 16
type textarea "P"
type textarea "Kindly add Nursing fee. Price 13500"
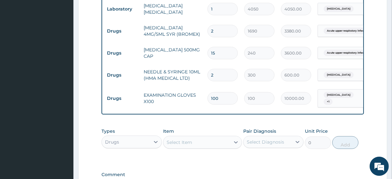
scroll to position [551, 0]
click at [122, 142] on div "Drugs" at bounding box center [131, 141] width 60 height 13
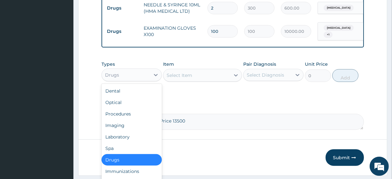
scroll to position [618, 0]
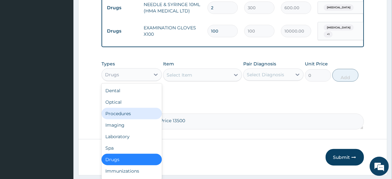
click at [122, 108] on div "Procedures" at bounding box center [131, 113] width 60 height 11
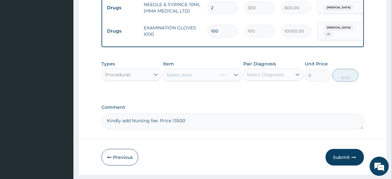
click at [190, 70] on div "Select Item" at bounding box center [202, 75] width 78 height 13
click at [186, 73] on div "Select Item" at bounding box center [202, 75] width 78 height 13
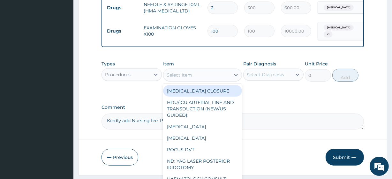
click at [186, 73] on div "Select Item" at bounding box center [179, 75] width 26 height 6
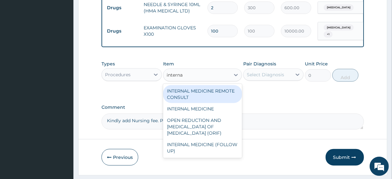
type input "internal"
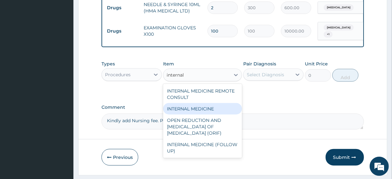
click at [208, 105] on div "INTERNAL MEDICINE" at bounding box center [202, 108] width 78 height 11
type input "27000"
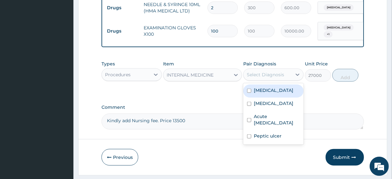
click at [276, 75] on div "Select Diagnosis" at bounding box center [273, 75] width 60 height 12
click at [280, 87] on div "Sepsis" at bounding box center [273, 91] width 60 height 13
checkbox input "true"
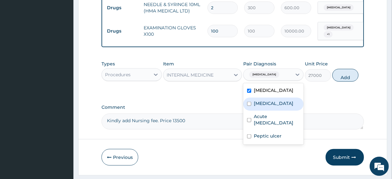
click at [284, 104] on div "Malaria" at bounding box center [273, 104] width 60 height 13
checkbox input "true"
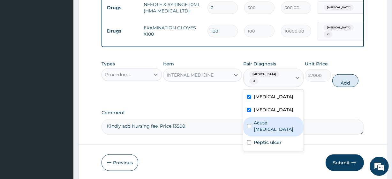
click at [291, 120] on label "Acute upper respiratory infection" at bounding box center [277, 126] width 46 height 13
checkbox input "true"
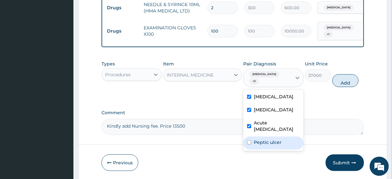
click at [284, 137] on div "Peptic ulcer" at bounding box center [273, 143] width 60 height 13
checkbox input "true"
click at [338, 81] on div "Types Procedures Item INTERNAL MEDICINE Pair Diagnosis option Peptic ulcer, sel…" at bounding box center [232, 78] width 262 height 42
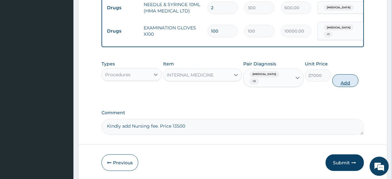
click at [338, 77] on button "Add" at bounding box center [345, 80] width 26 height 13
type input "0"
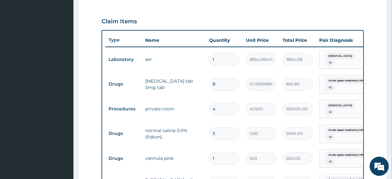
scroll to position [207, 0]
click at [215, 81] on input "8" at bounding box center [224, 84] width 30 height 12
type input "18"
type input "2008.80"
type input "18"
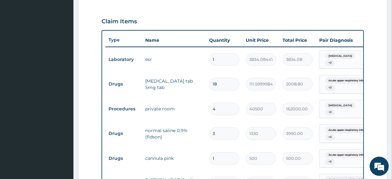
click at [189, 158] on td "cannula pink" at bounding box center [174, 158] width 64 height 13
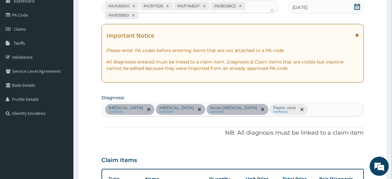
scroll to position [0, 0]
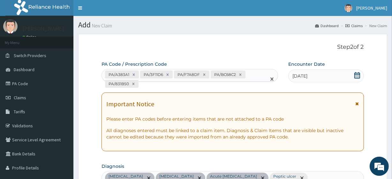
click at [195, 81] on div "PA/A383A1 PA/3F11D6 PA/F7A8DF PA/BC68C2 PA/831B50" at bounding box center [184, 79] width 164 height 20
paste input "PA/D84337"
type input "PA/D84337"
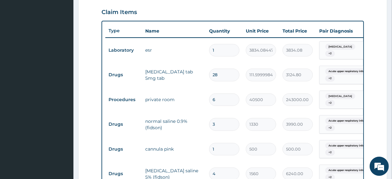
scroll to position [216, 0]
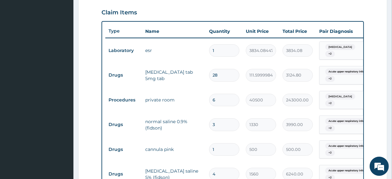
click at [216, 72] on input "28" at bounding box center [224, 75] width 30 height 12
type input "1"
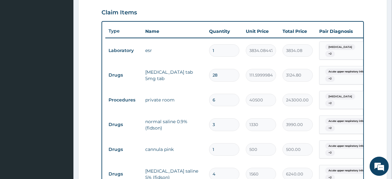
type input "111.60"
type input "18"
type input "2008.80"
type input "19"
type input "2120.40"
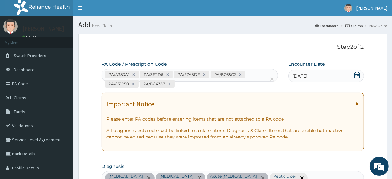
scroll to position [0, 0]
click at [167, 86] on div at bounding box center [169, 83] width 7 height 7
type input "9"
type input "1004.40"
type input "4"
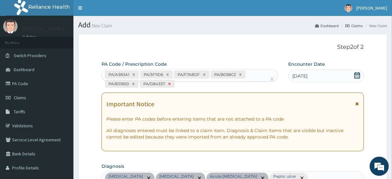
type input "162000.00"
type input "2"
type input "3380.00"
type input "2"
type input "600.00"
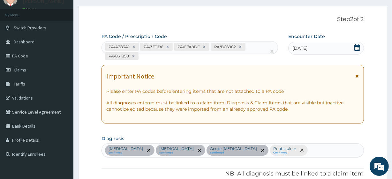
scroll to position [1, 0]
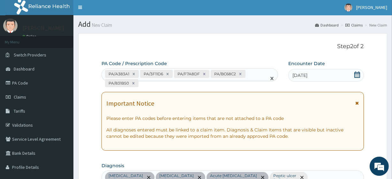
click at [151, 85] on div "PA/A383A1 PA/3F11D6 PA/F7A8DF PA/BC68C2 PA/831B50" at bounding box center [184, 79] width 164 height 20
paste input "PA/D84337"
type input "PA/D84337"
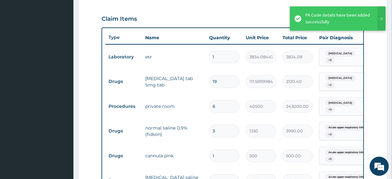
scroll to position [204, 0]
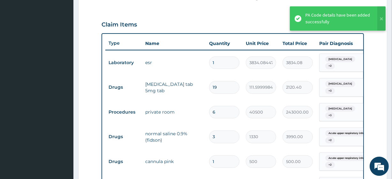
click at [224, 86] on input "19" at bounding box center [224, 87] width 30 height 12
type input "18"
type input "2008.80"
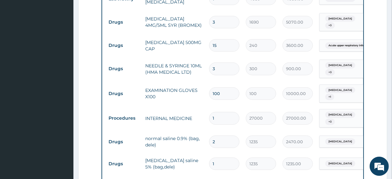
scroll to position [561, 0]
click at [219, 136] on input "2" at bounding box center [224, 142] width 30 height 12
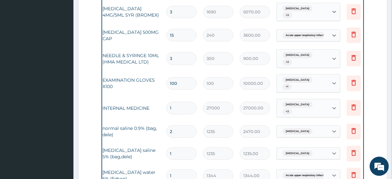
scroll to position [0, 43]
click at [358, 124] on icon at bounding box center [353, 132] width 14 height 16
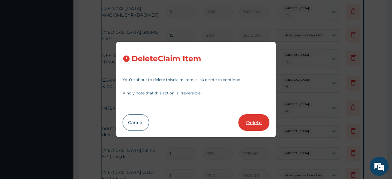
click at [249, 115] on button "Delete" at bounding box center [253, 122] width 31 height 17
type input "1"
type input "1235.00"
type input "1344"
type input "1344.00"
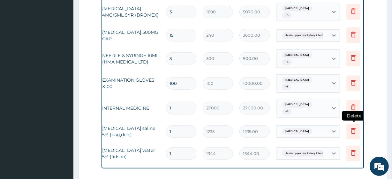
click at [357, 124] on icon at bounding box center [353, 132] width 14 height 16
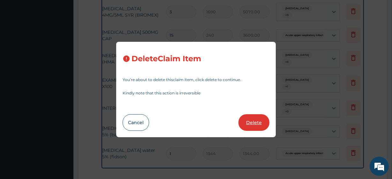
click at [259, 122] on button "Delete" at bounding box center [253, 122] width 31 height 17
type input "1344"
type input "1344.00"
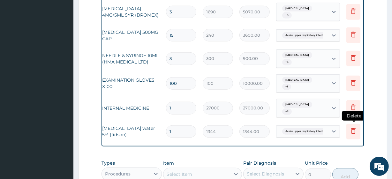
click at [348, 124] on icon at bounding box center [353, 132] width 14 height 16
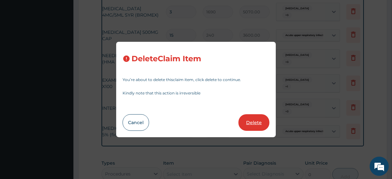
click at [261, 124] on button "Delete" at bounding box center [253, 122] width 31 height 17
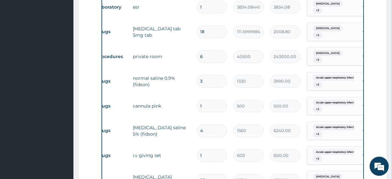
scroll to position [259, 0]
click at [203, 53] on input "6" at bounding box center [211, 57] width 30 height 12
type input "5"
type input "202500.00"
type input "4"
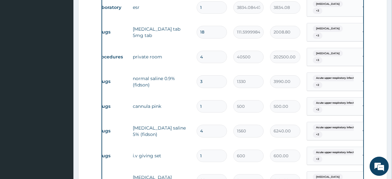
type input "162000.00"
type input "3"
type input "121500.00"
type input "2"
type input "81000.00"
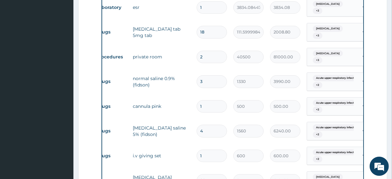
type input "1"
type input "40500.00"
type input "0"
type input "0.00"
type input "1"
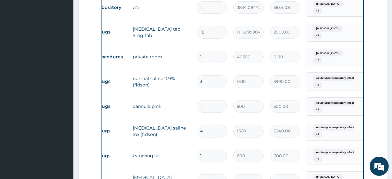
type input "40500.00"
type input "2"
type input "81000.00"
type input "3"
type input "121500.00"
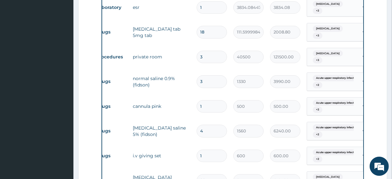
type input "4"
type input "162000.00"
type input "5"
type input "202500.00"
type input "6"
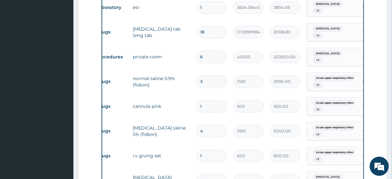
type input "243000.00"
type input "5"
type input "202500.00"
type input "4"
type input "162000.00"
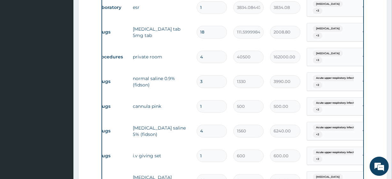
click at [179, 110] on tr "Drugs cannula pink 1 500 500.00 Acute upper respiratory infect... + 2 Delete" at bounding box center [249, 106] width 313 height 25
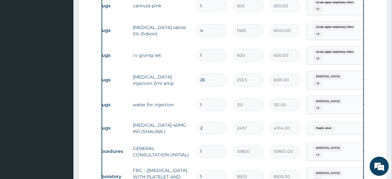
scroll to position [0, 58]
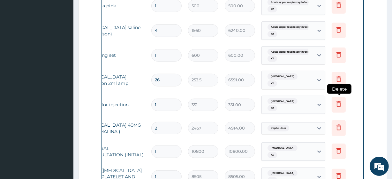
click at [342, 97] on icon at bounding box center [338, 105] width 14 height 16
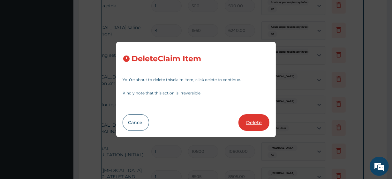
click at [255, 118] on button "Delete" at bounding box center [253, 122] width 31 height 17
type input "2"
type input "2457"
type input "4914.00"
type input "1"
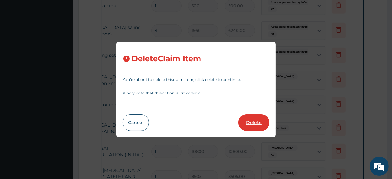
type input "10800"
type input "10800.00"
type input "8505"
type input "8505.00"
type input "4050"
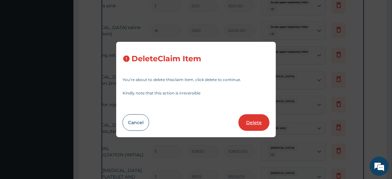
type input "4050.00"
type input "3"
type input "1690"
type input "5070.00"
type input "15"
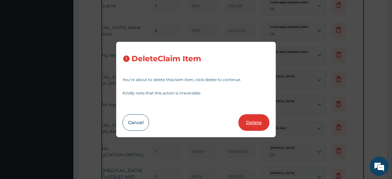
type input "240"
type input "3600.00"
type input "3"
type input "300"
type input "900.00"
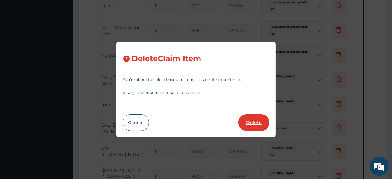
type input "100"
type input "10000.00"
type input "1"
type input "27000"
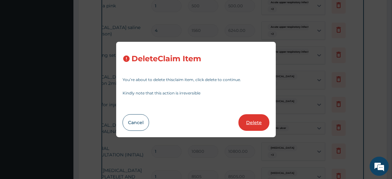
type input "27000.00"
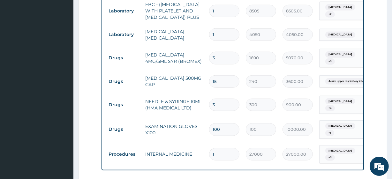
scroll to position [501, 0]
click at [213, 120] on td "100" at bounding box center [224, 129] width 37 height 19
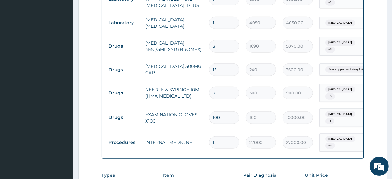
click at [223, 87] on input "3" at bounding box center [224, 93] width 30 height 12
type input "2"
type input "600.00"
type input "1"
type input "300.00"
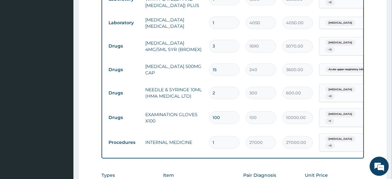
click at [207, 172] on div "Item Select Item" at bounding box center [202, 182] width 78 height 21
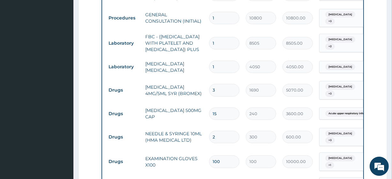
scroll to position [468, 0]
click at [213, 108] on input "15" at bounding box center [224, 114] width 30 height 12
click at [222, 87] on input "3" at bounding box center [224, 90] width 30 height 12
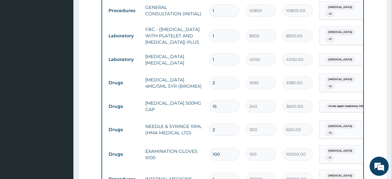
scroll to position [476, 0]
click at [218, 123] on input "2" at bounding box center [224, 129] width 30 height 12
click at [188, 151] on tr "Drugs EXAMINATION GLOVES X100 100 100 10000.00 Malaria + 1 Delete" at bounding box center [261, 153] width 313 height 25
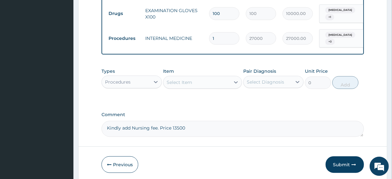
scroll to position [628, 0]
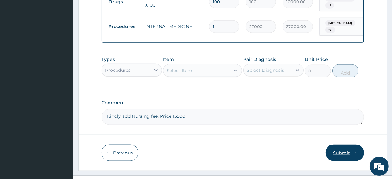
click at [345, 144] on button "Submit" at bounding box center [344, 152] width 38 height 17
